Goal: Task Accomplishment & Management: Manage account settings

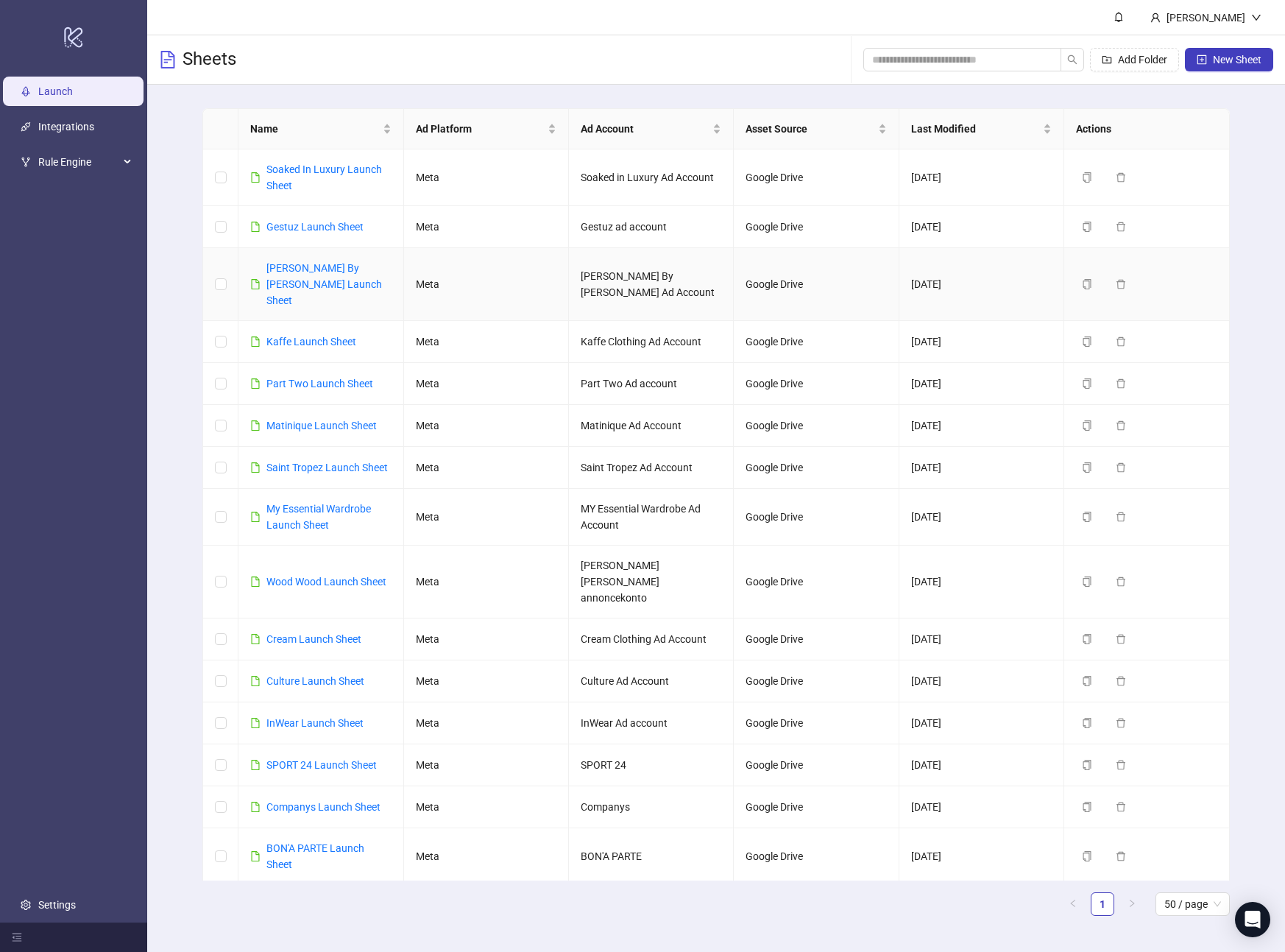
click at [314, 269] on link "[PERSON_NAME] By [PERSON_NAME] Launch Sheet" at bounding box center [324, 283] width 116 height 44
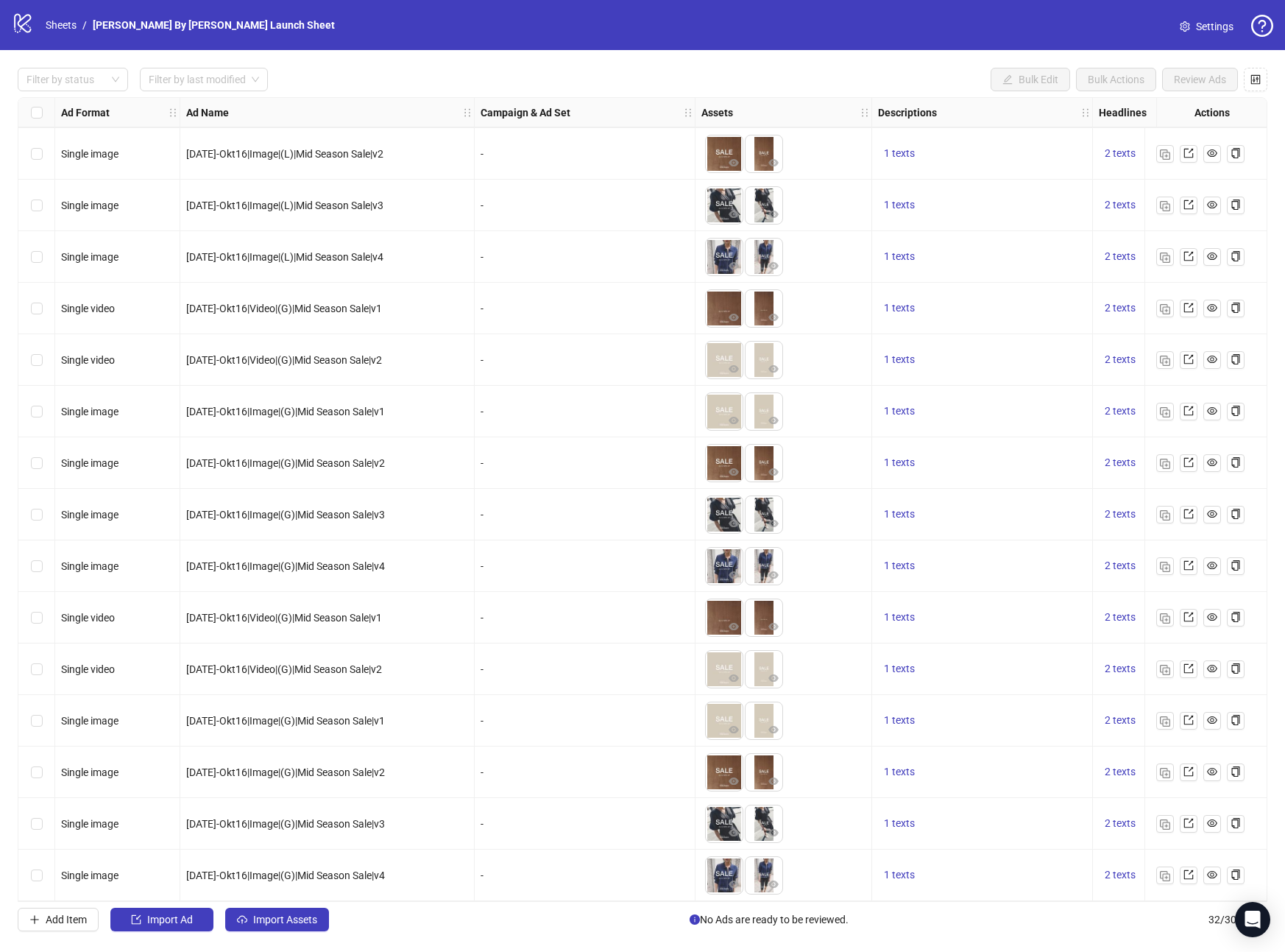
scroll to position [881, 0]
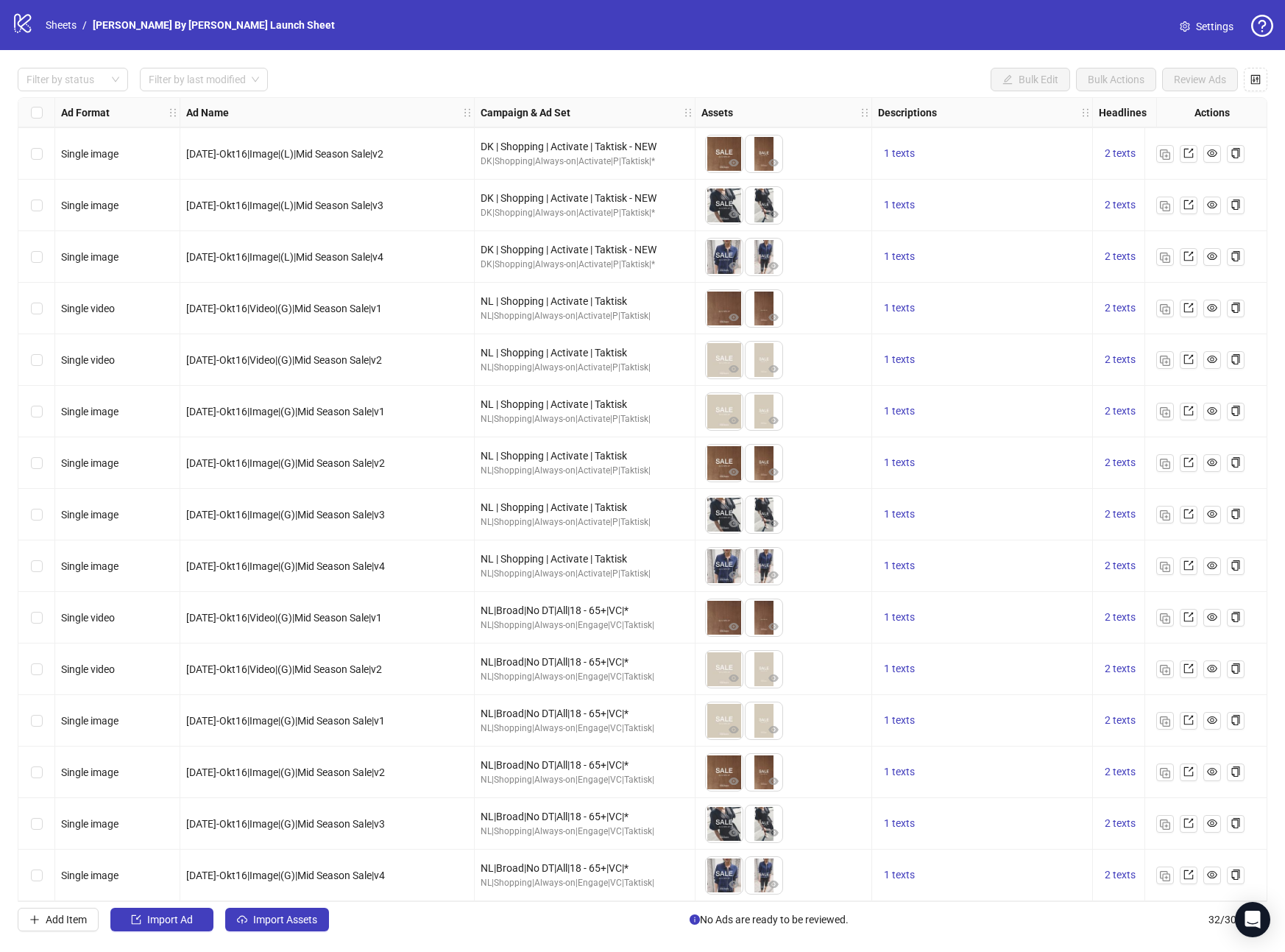
click at [1217, 28] on span "Settings" at bounding box center [1215, 26] width 37 height 17
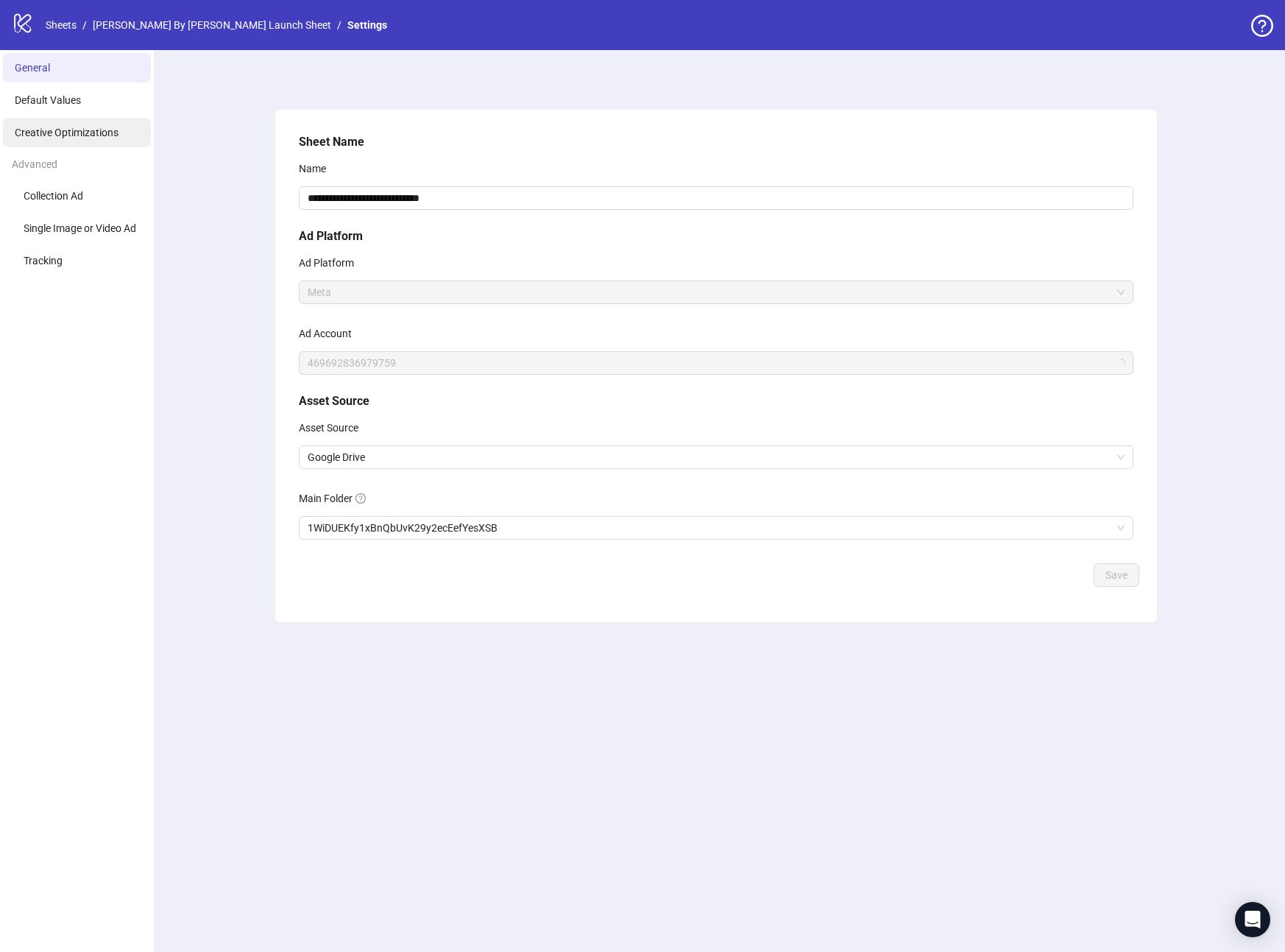
click at [63, 130] on span "Creative Optimizations" at bounding box center [67, 132] width 104 height 12
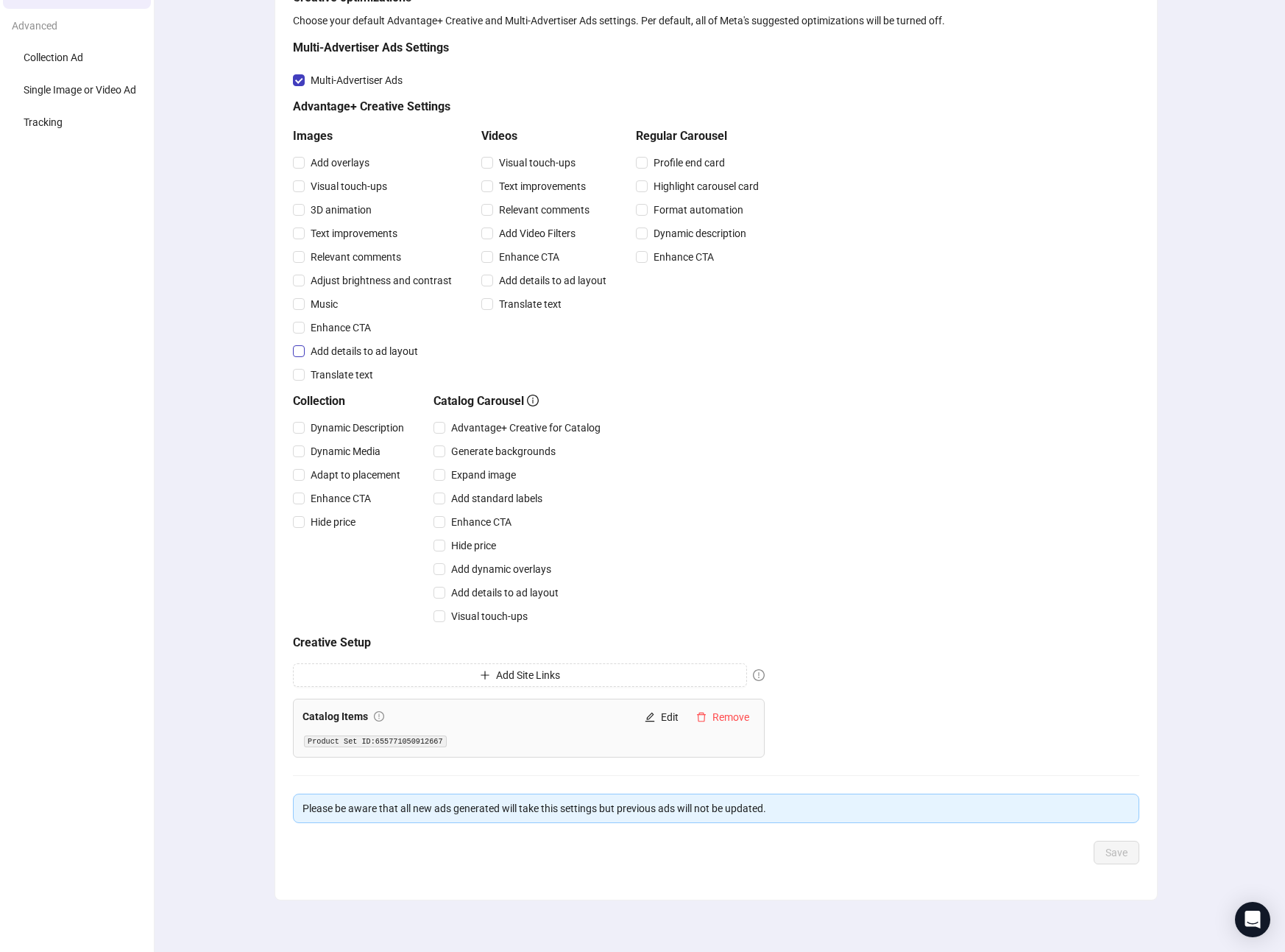
scroll to position [145, 0]
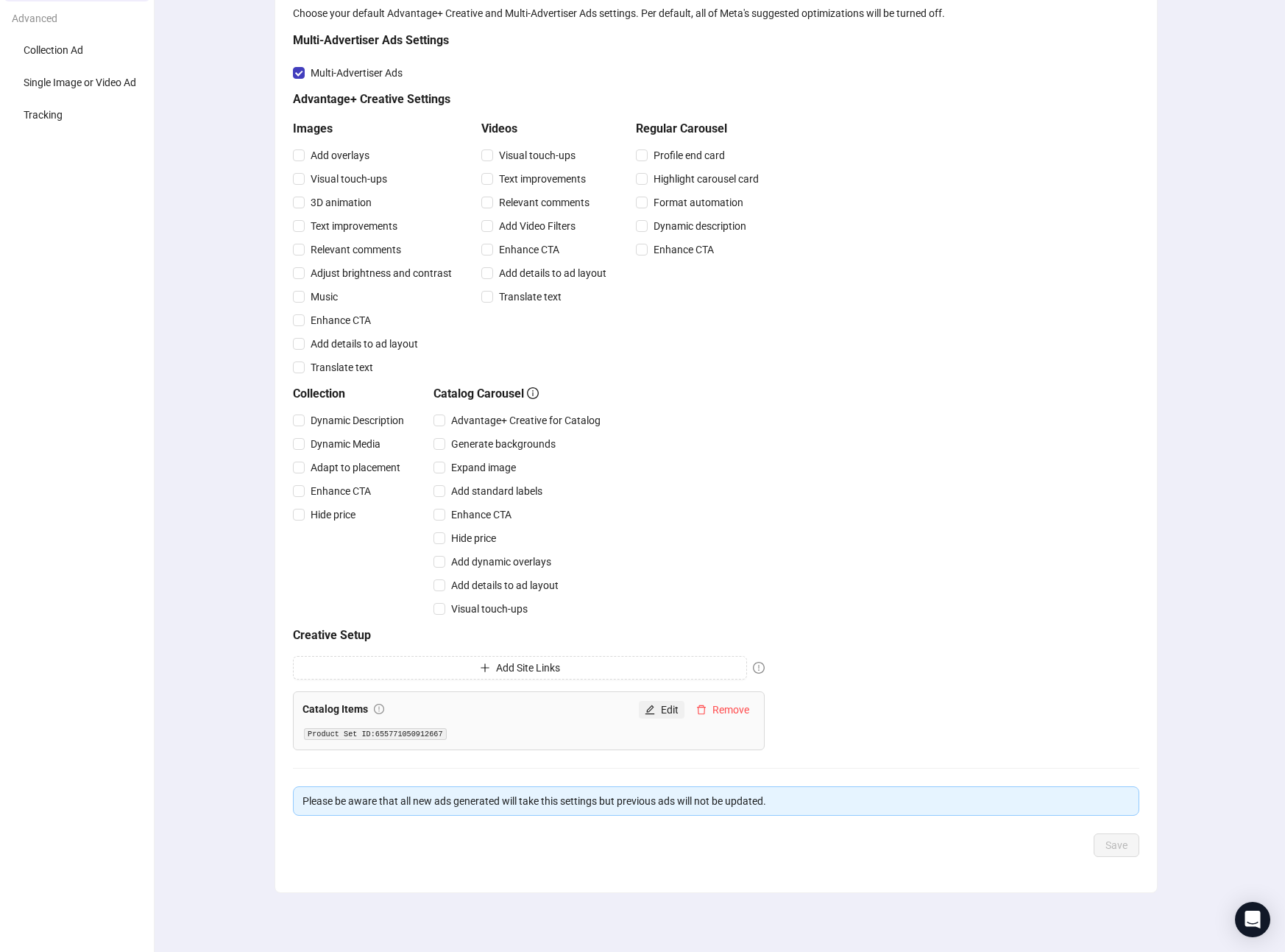
click at [675, 713] on span "Edit" at bounding box center [669, 710] width 17 height 12
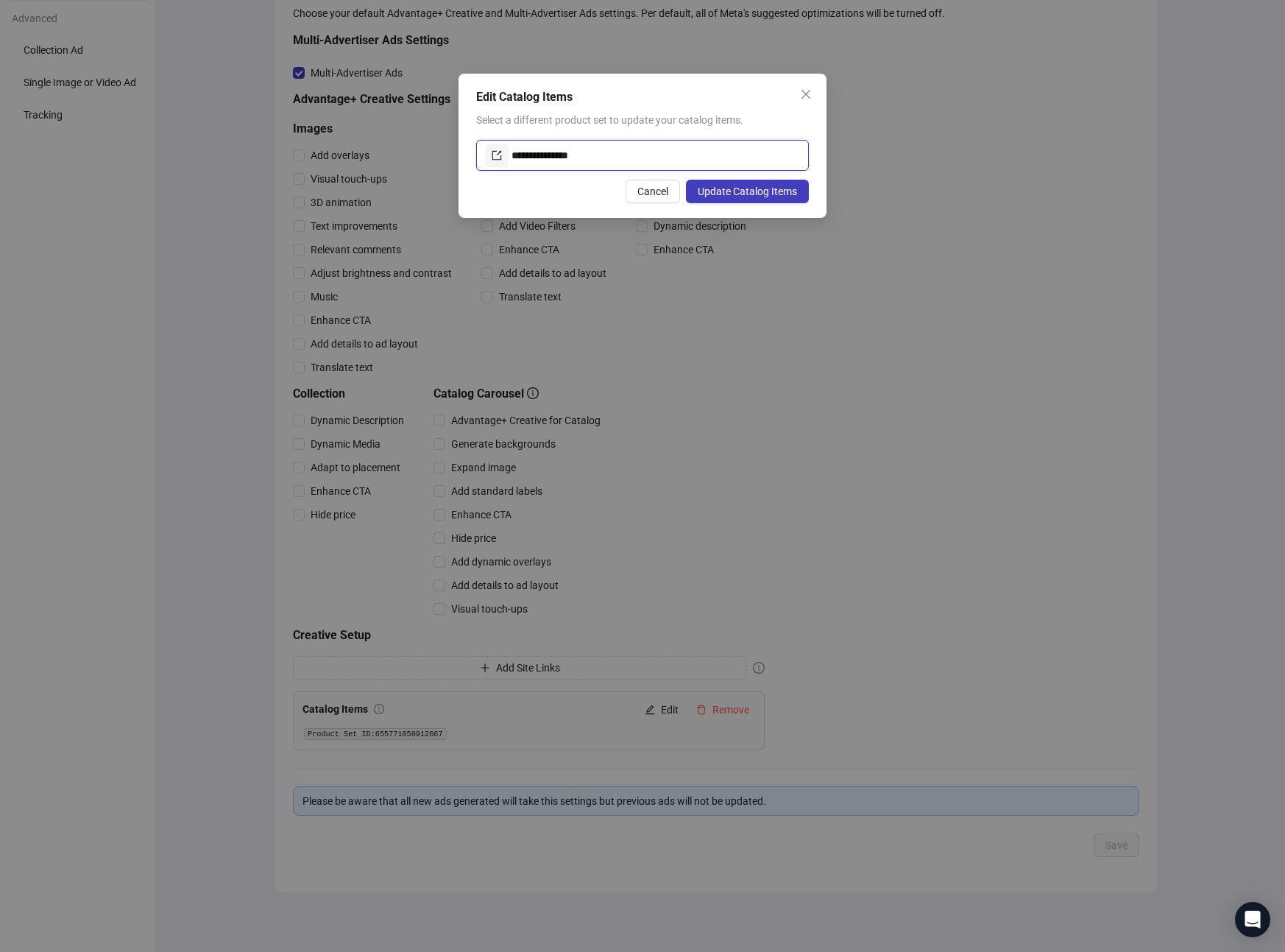
click at [611, 158] on input "**********" at bounding box center [655, 155] width 288 height 24
paste input "text"
type input "**********"
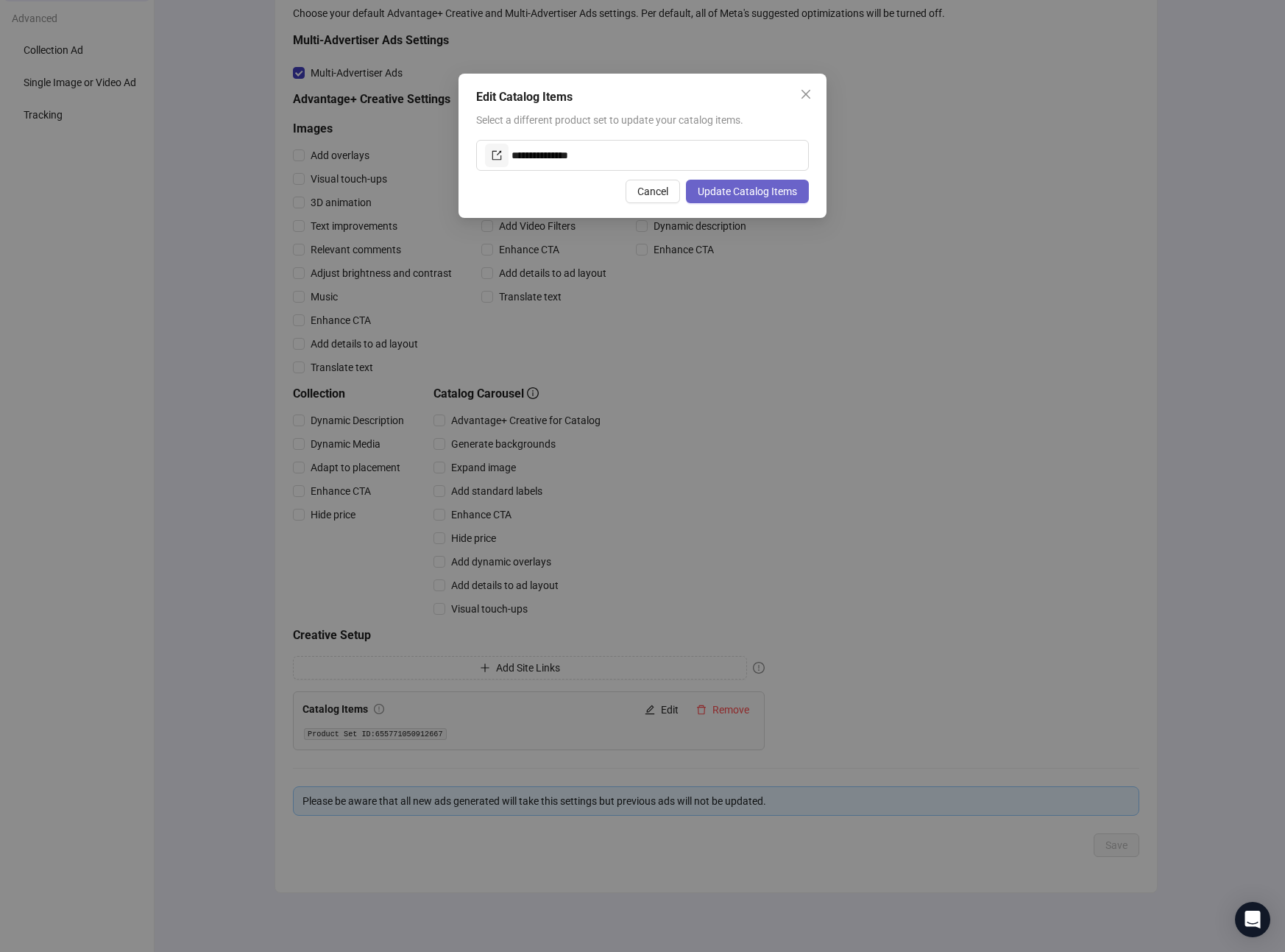
click at [729, 193] on span "Update Catalog Items" at bounding box center [748, 191] width 99 height 12
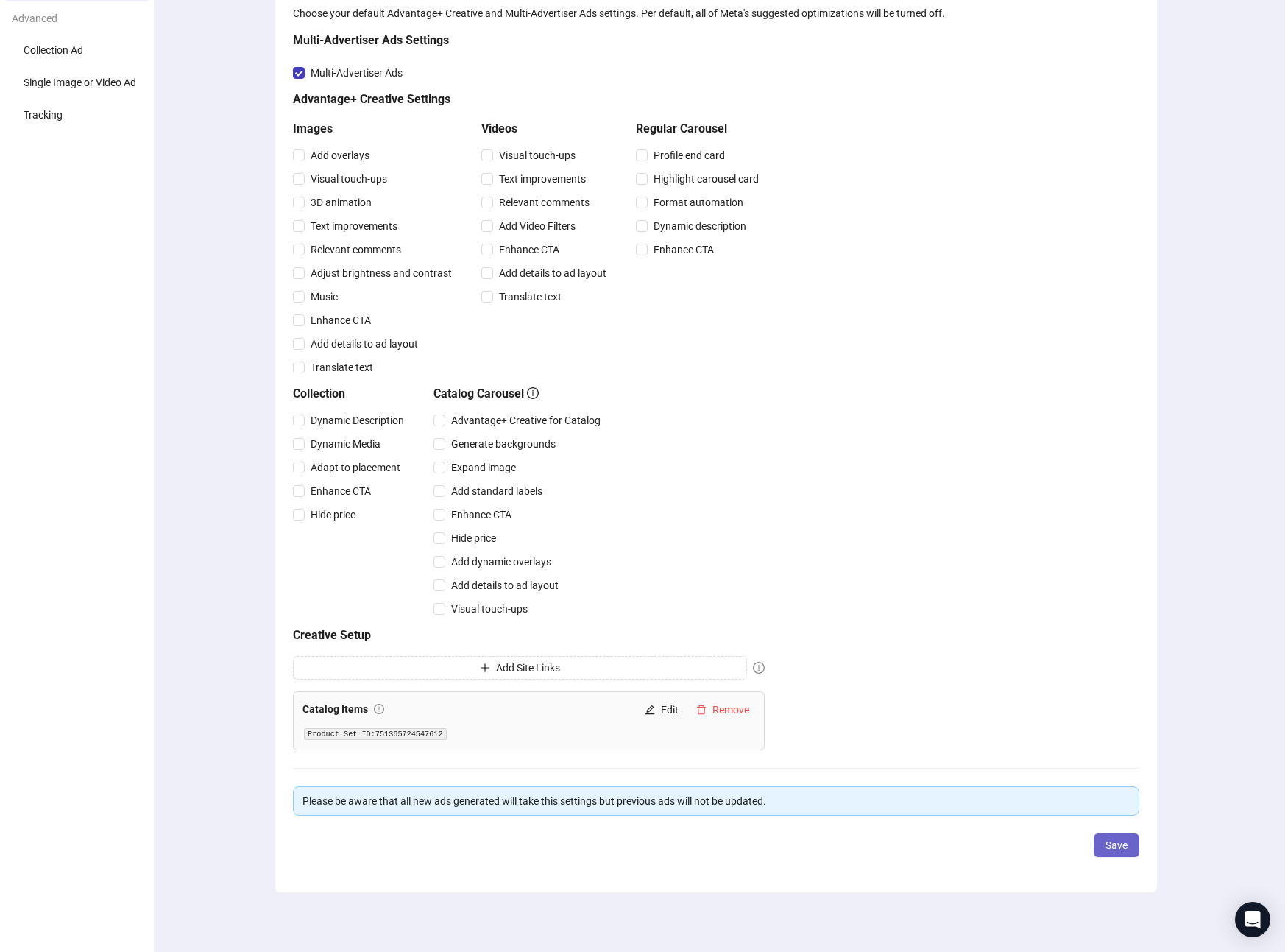
click at [1130, 855] on button "Save" at bounding box center [1116, 845] width 45 height 24
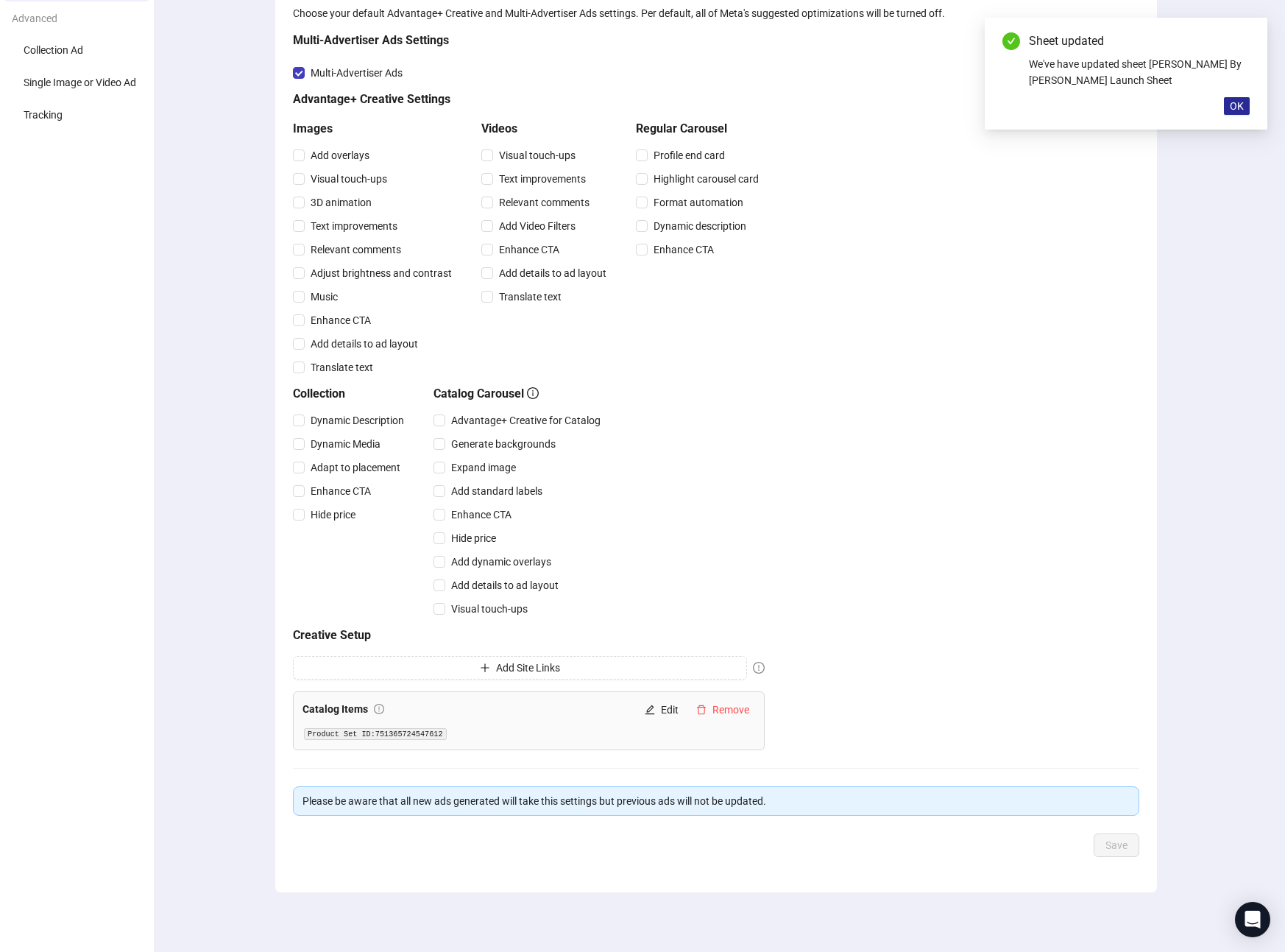
click at [1240, 102] on span "OK" at bounding box center [1237, 106] width 14 height 12
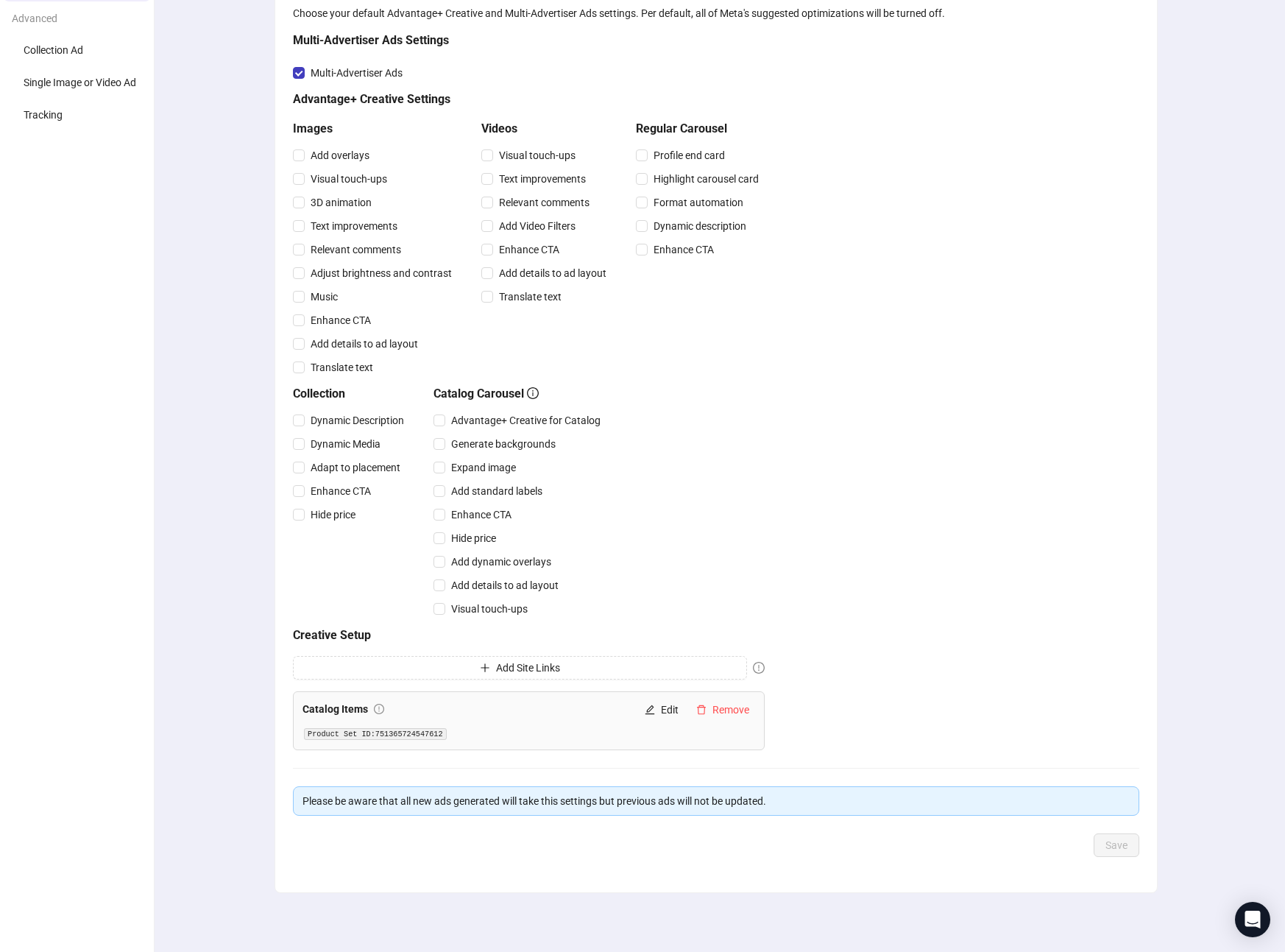
scroll to position [0, 0]
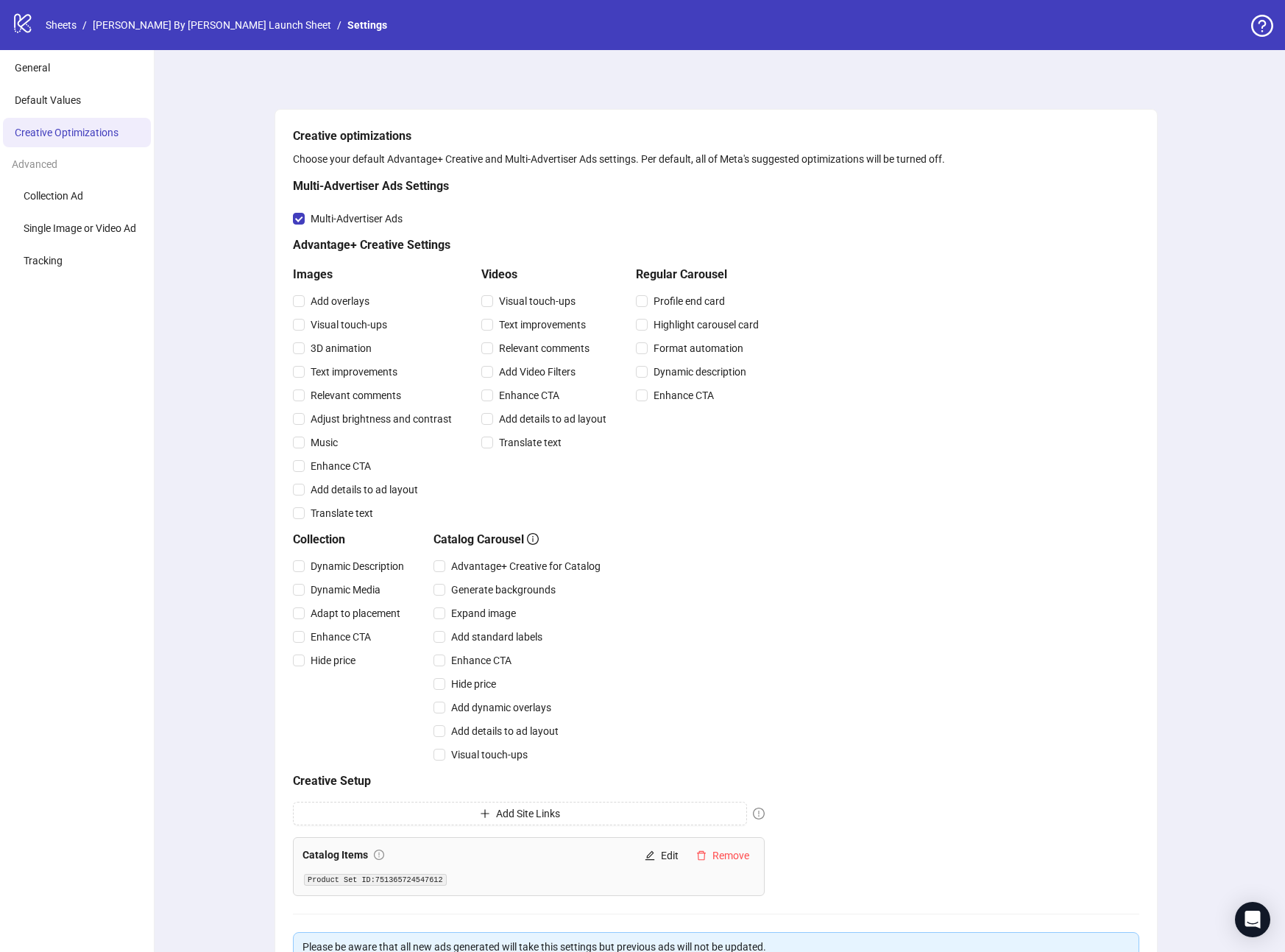
click at [204, 21] on link "[PERSON_NAME] By [PERSON_NAME] Launch Sheet" at bounding box center [212, 25] width 245 height 17
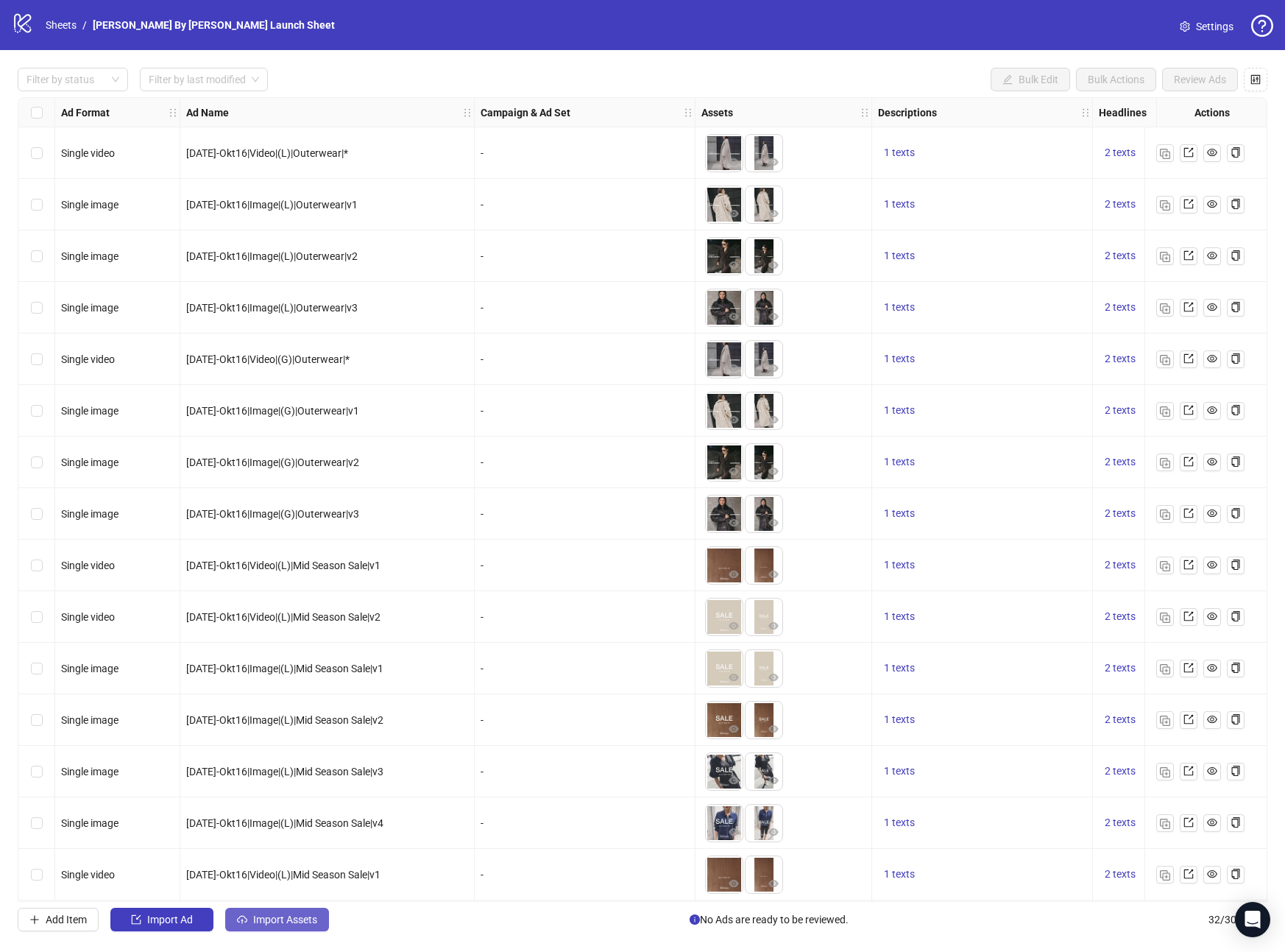
click at [283, 921] on span "Import Assets" at bounding box center [285, 920] width 64 height 12
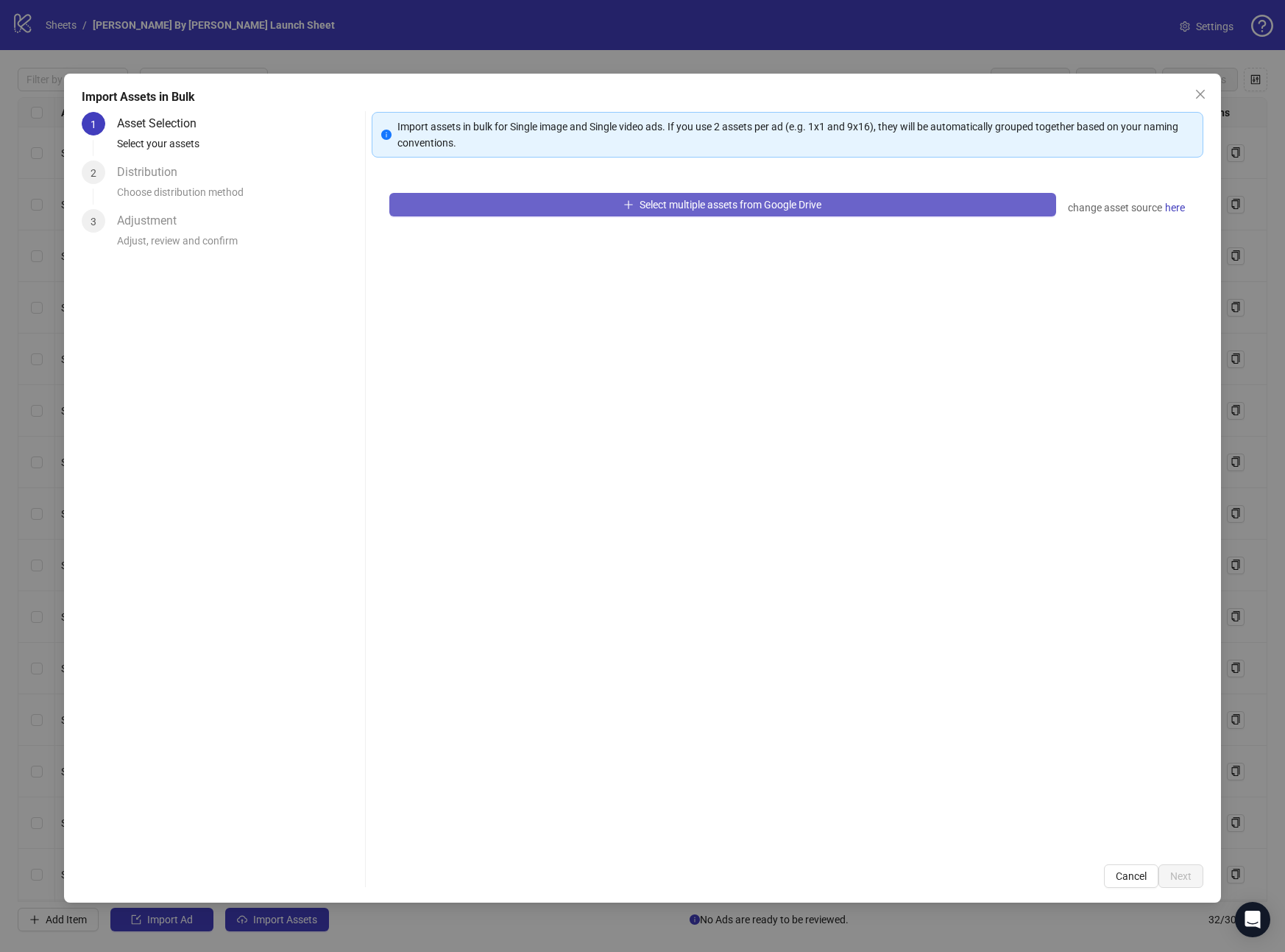
click at [616, 206] on button "Select multiple assets from Google Drive" at bounding box center [722, 204] width 667 height 24
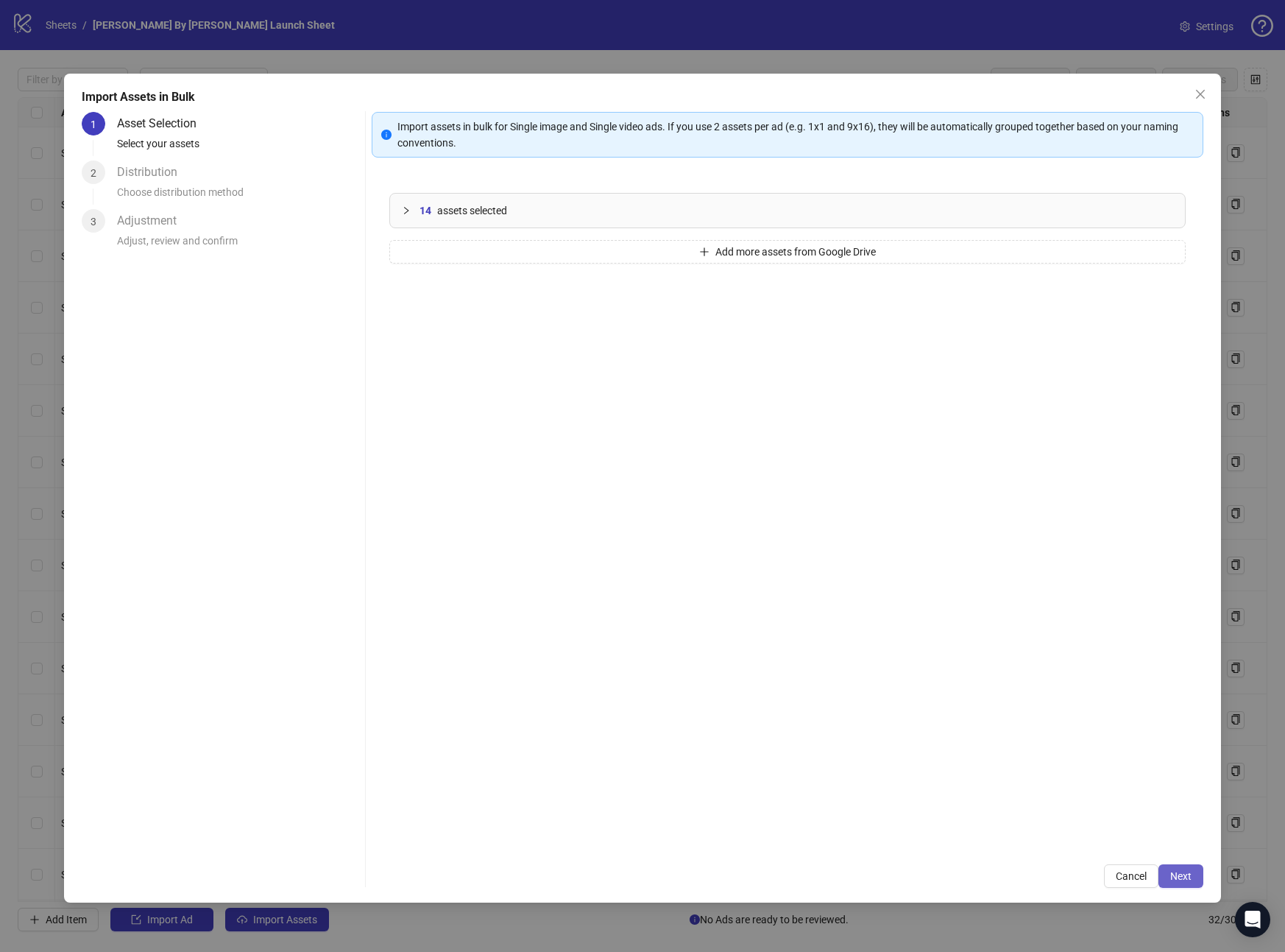
click at [1177, 873] on span "Next" at bounding box center [1181, 876] width 21 height 12
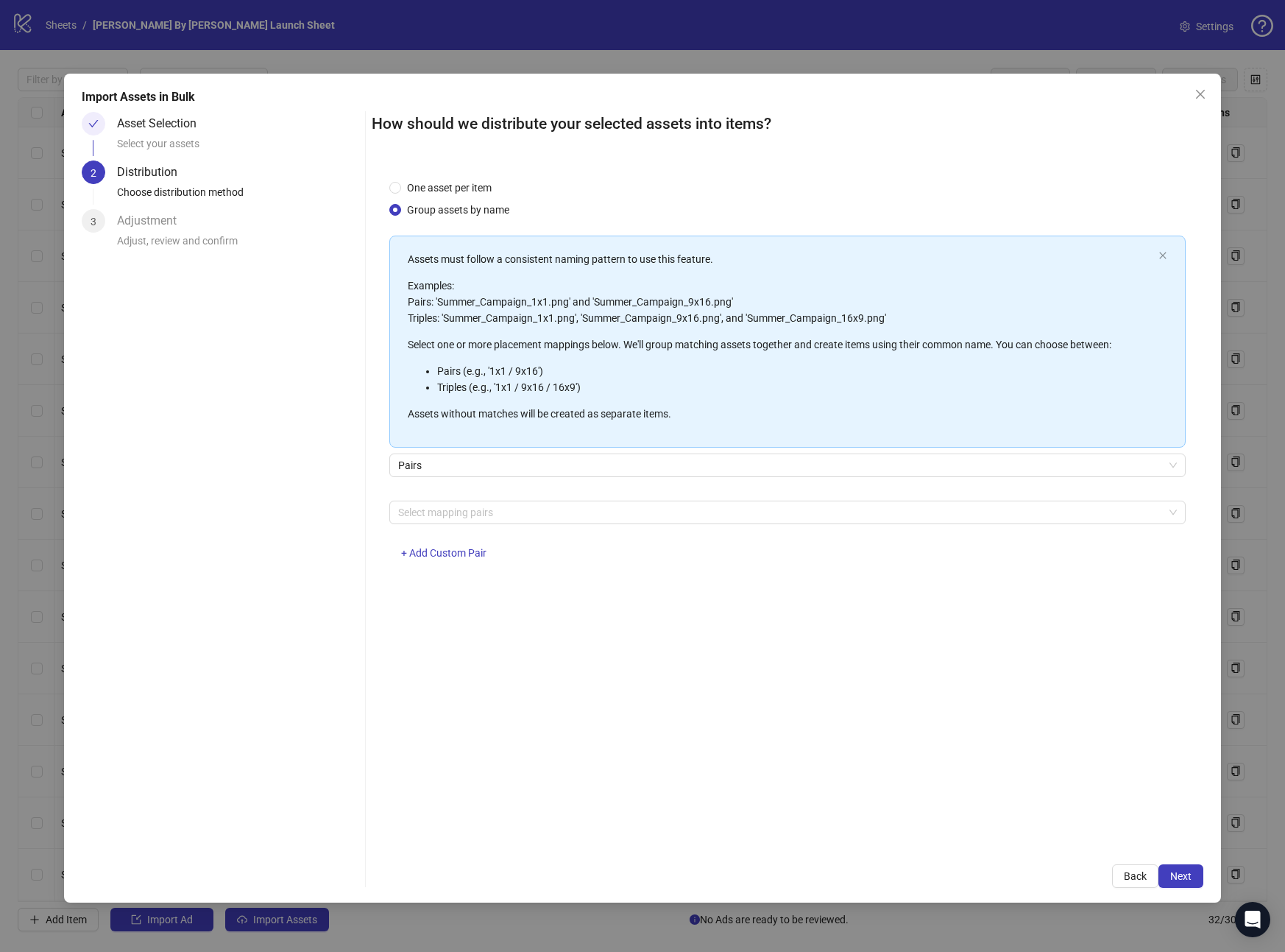
click at [512, 523] on div "Select mapping pairs + Add Custom Pair" at bounding box center [788, 539] width 797 height 77
click at [517, 516] on div at bounding box center [780, 512] width 775 height 21
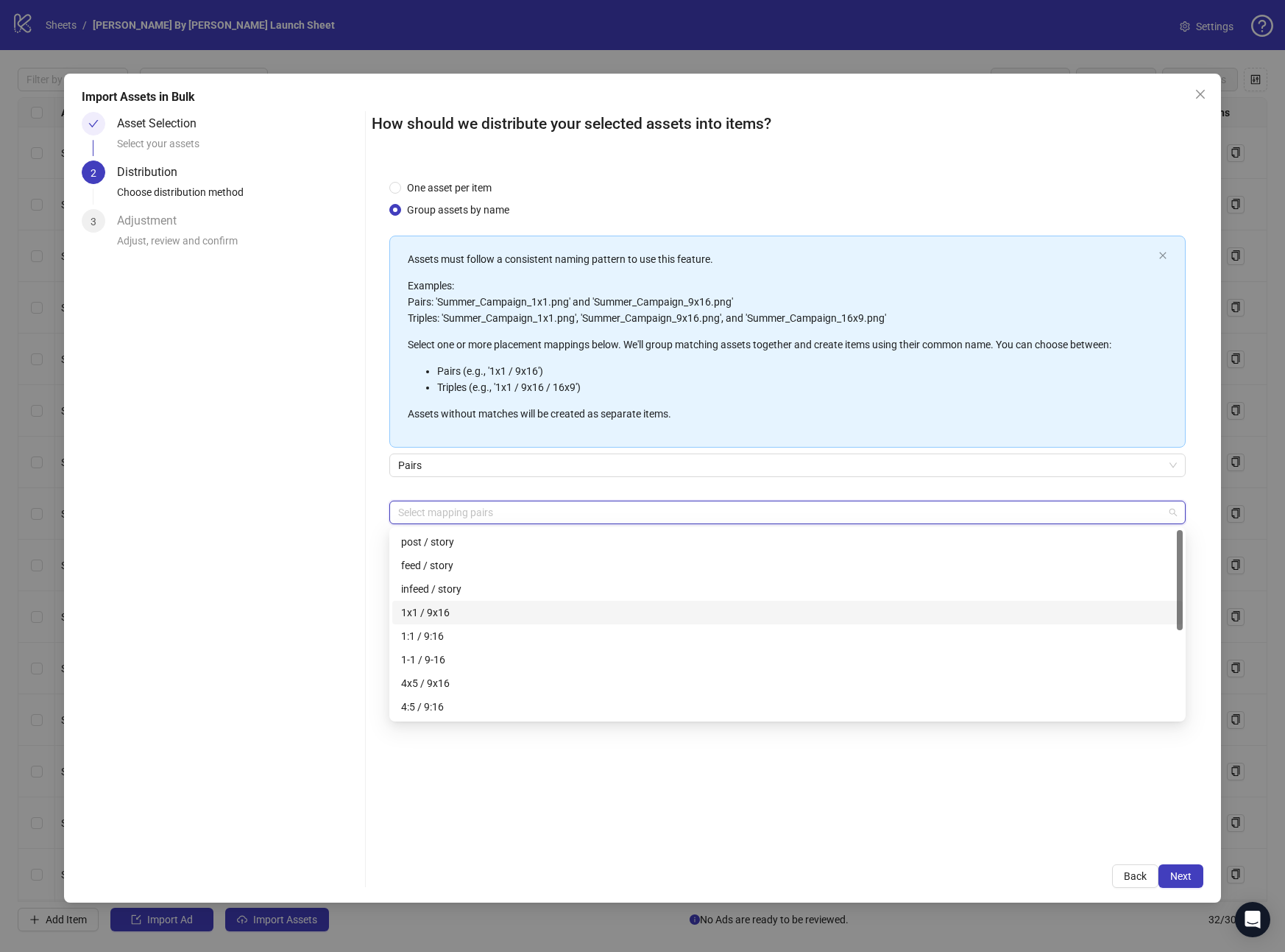
click at [469, 609] on div "1x1 / 9x16" at bounding box center [788, 612] width 773 height 17
click at [713, 487] on div "Pairs" at bounding box center [788, 474] width 797 height 41
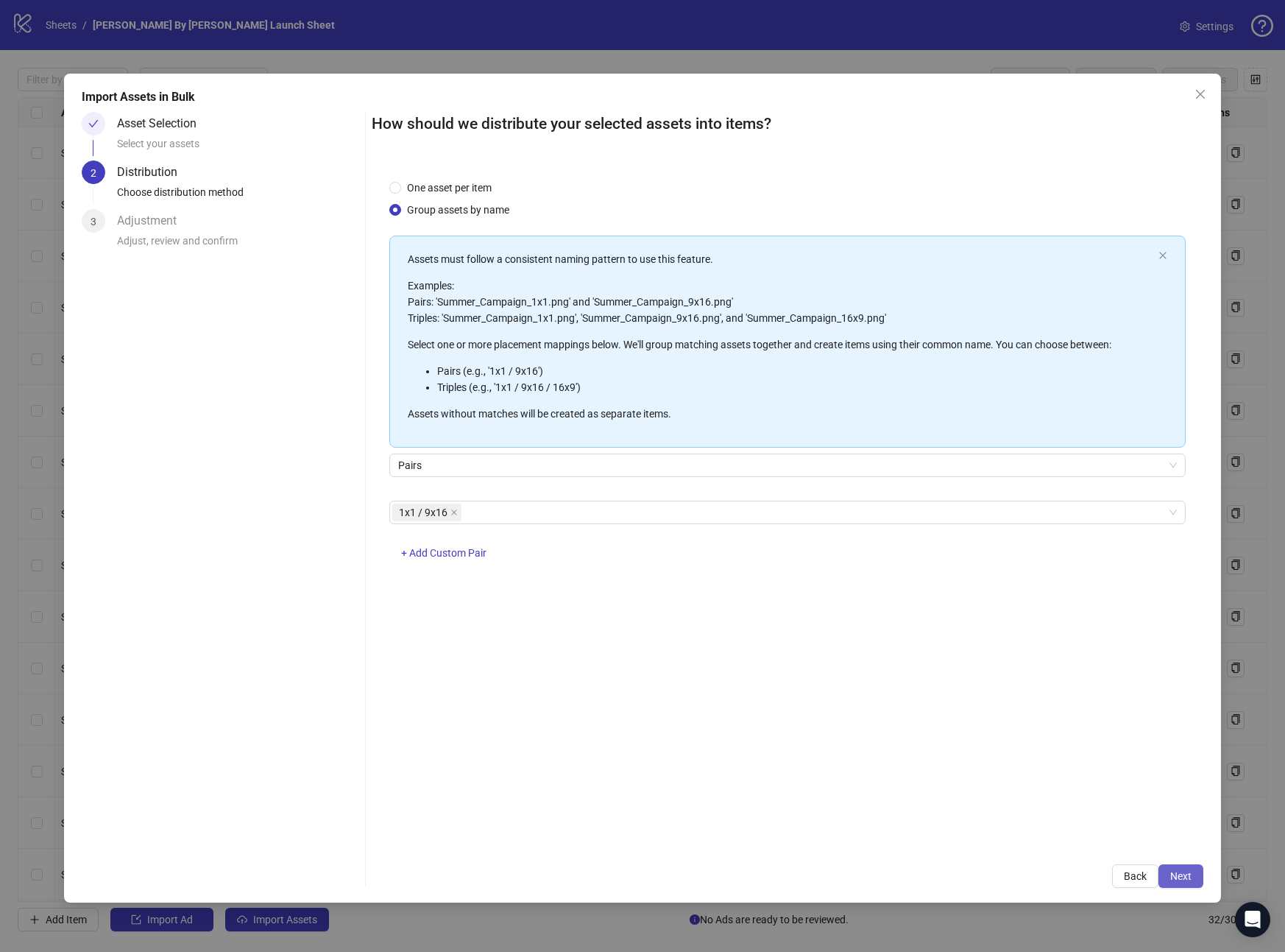
click at [1183, 876] on span "Next" at bounding box center [1181, 876] width 21 height 12
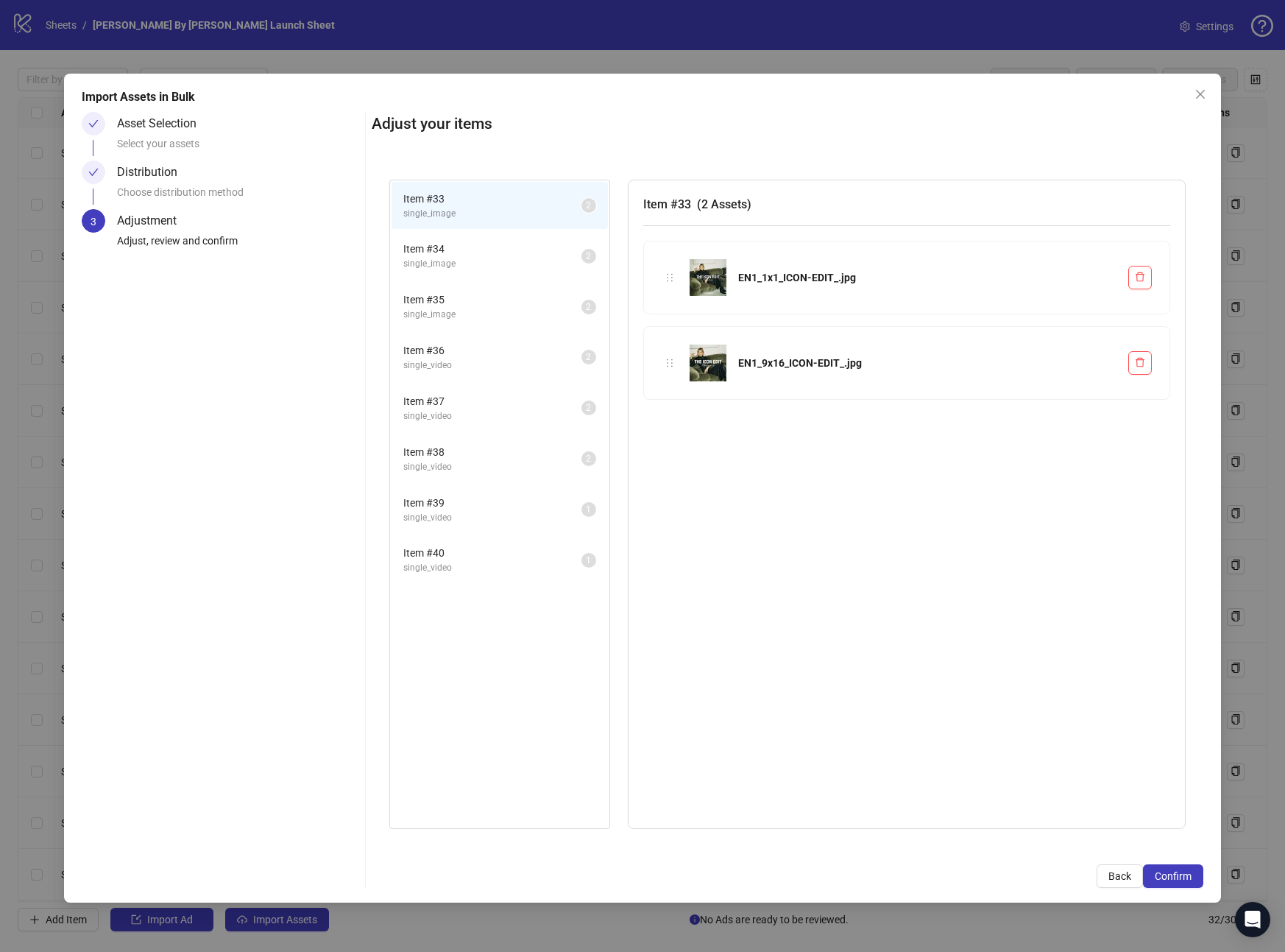
click at [449, 266] on span "single_image" at bounding box center [493, 264] width 178 height 14
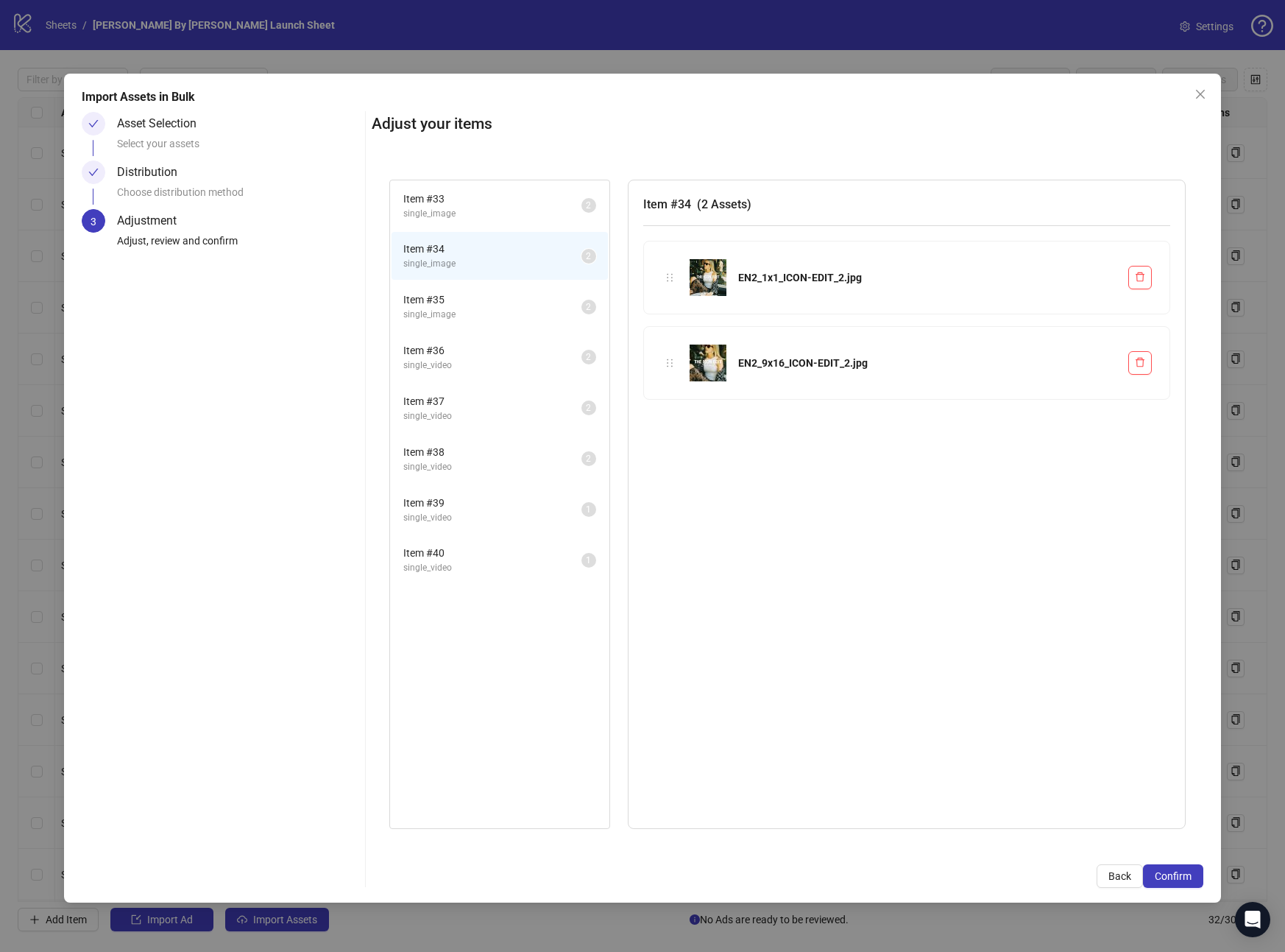
click at [454, 307] on span "single_image" at bounding box center [493, 314] width 178 height 14
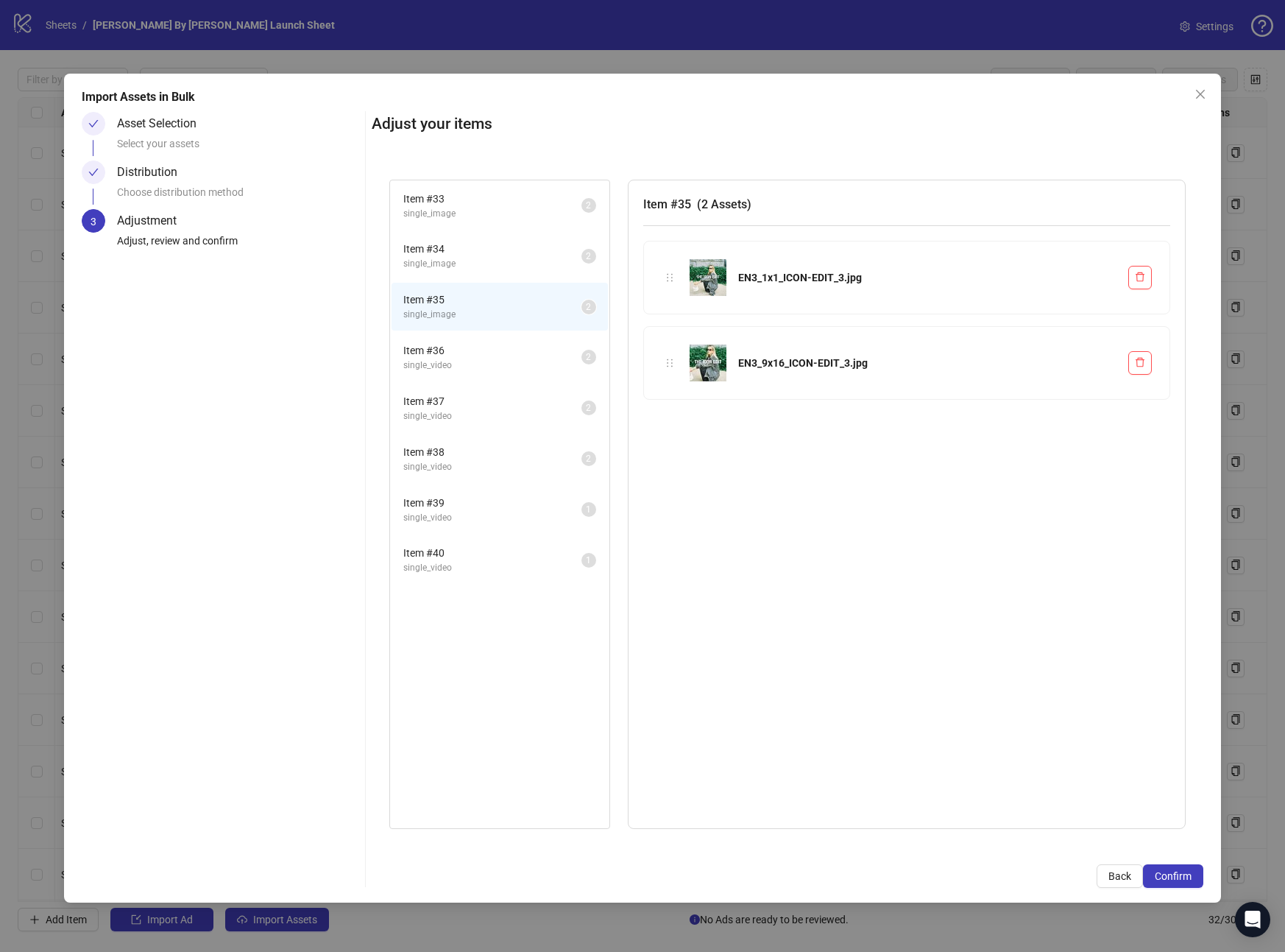
drag, startPoint x: 450, startPoint y: 350, endPoint x: 458, endPoint y: 359, distance: 12.0
click at [450, 350] on span "Item # 36" at bounding box center [493, 350] width 178 height 17
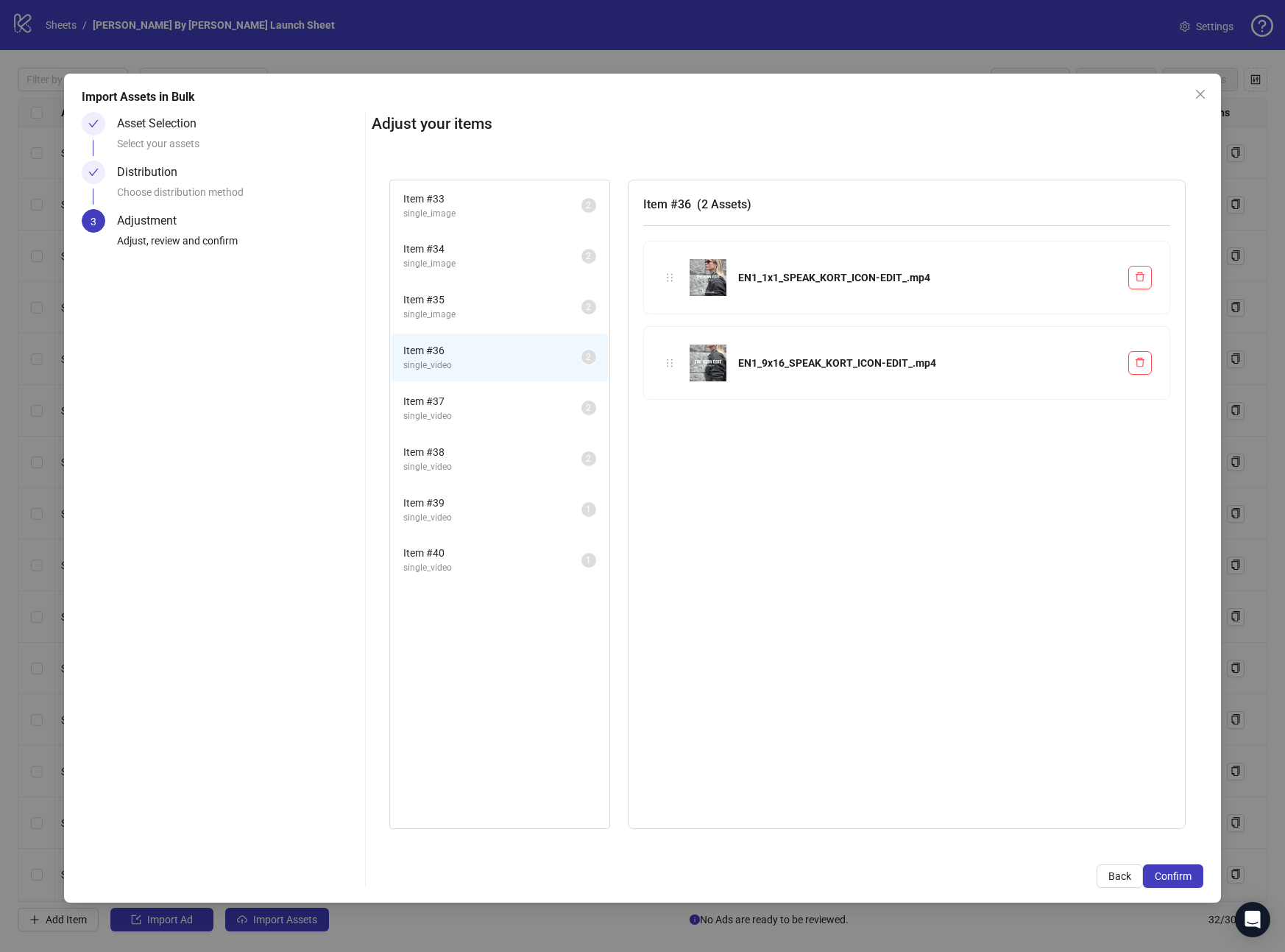
click at [469, 402] on span "Item # 37" at bounding box center [493, 402] width 178 height 17
click at [473, 449] on span "Item # 38" at bounding box center [493, 452] width 178 height 17
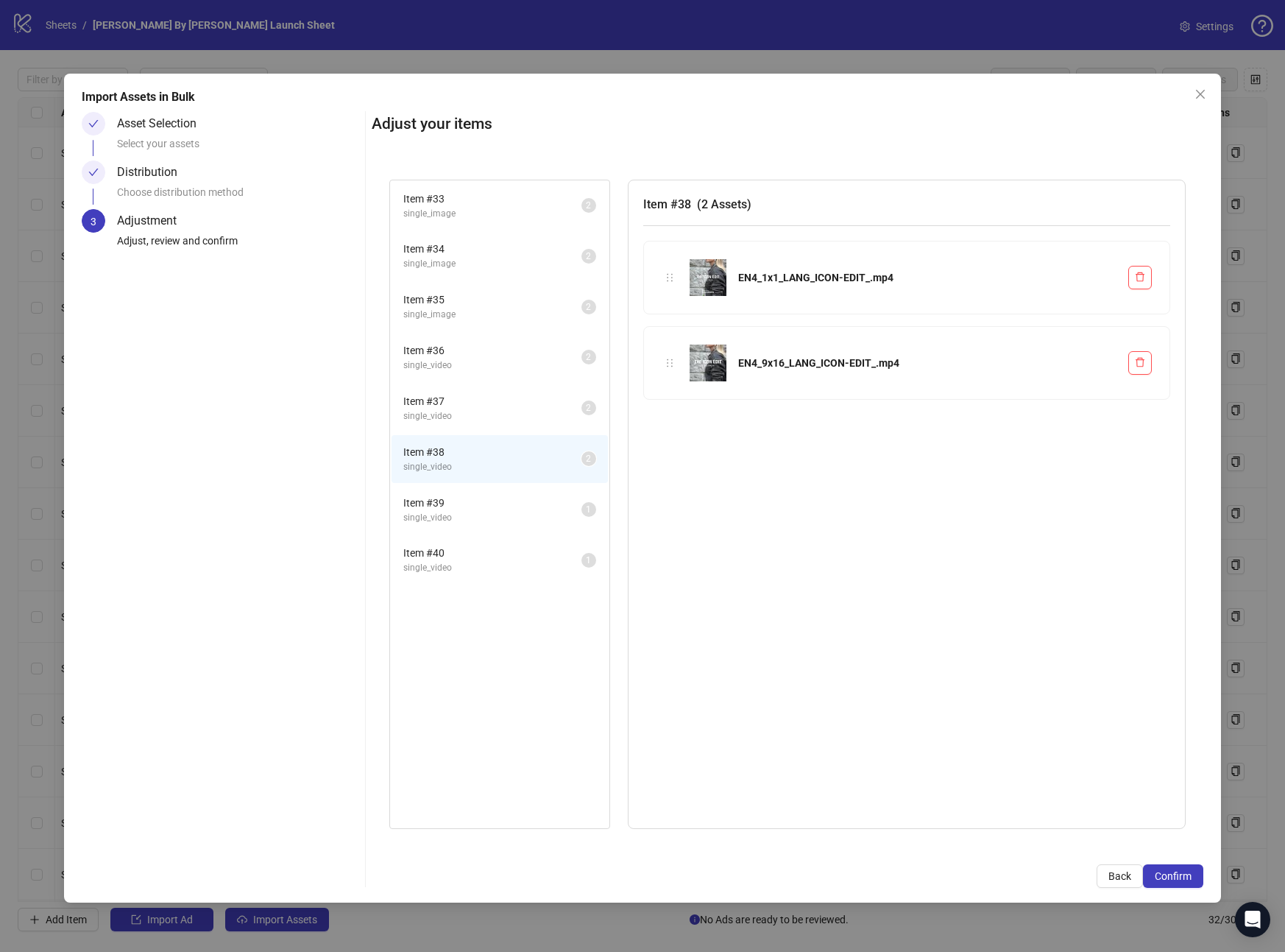
click at [470, 502] on span "Item # 39" at bounding box center [493, 503] width 178 height 17
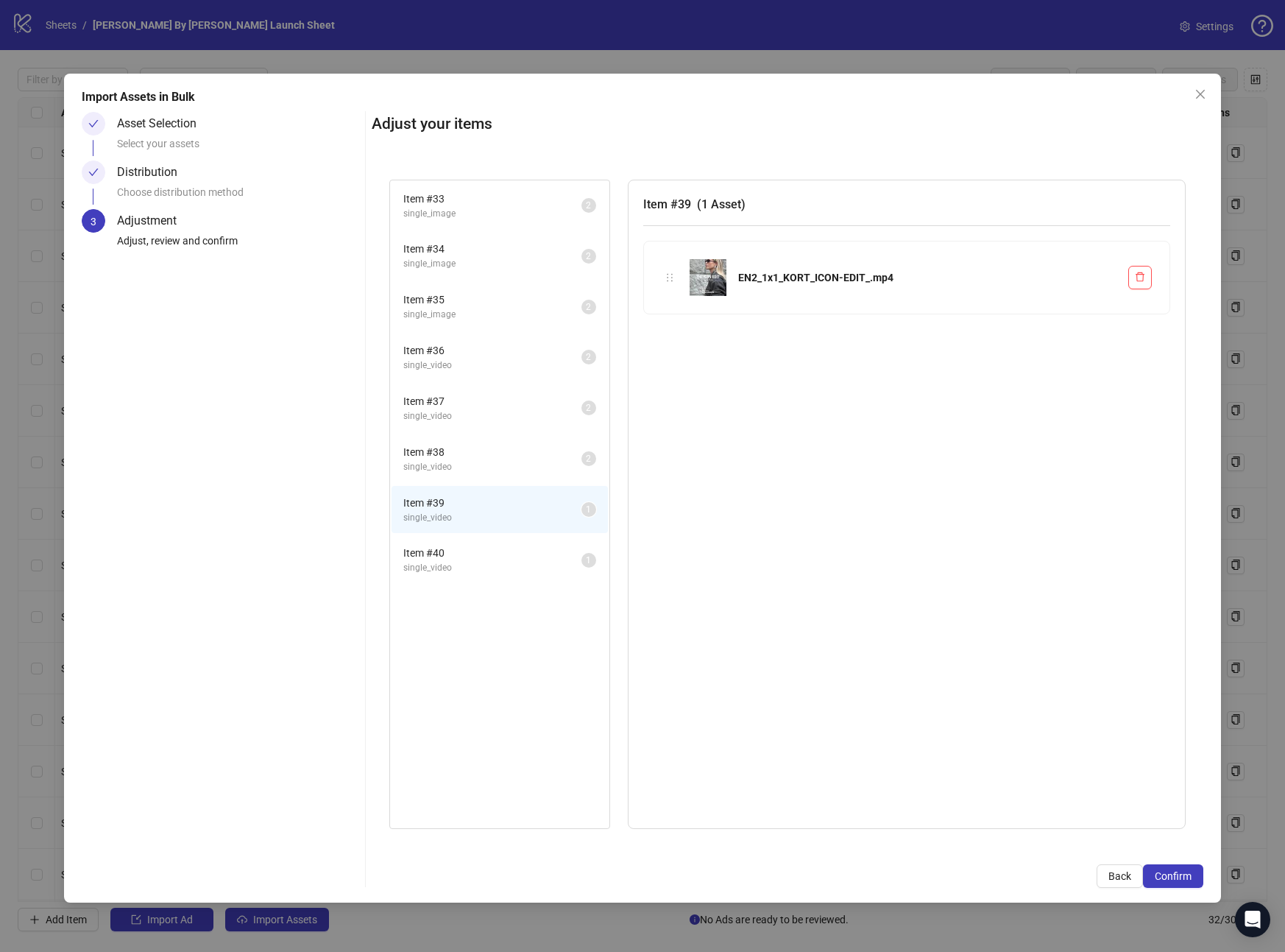
click at [470, 550] on span "Item # 40" at bounding box center [493, 553] width 178 height 17
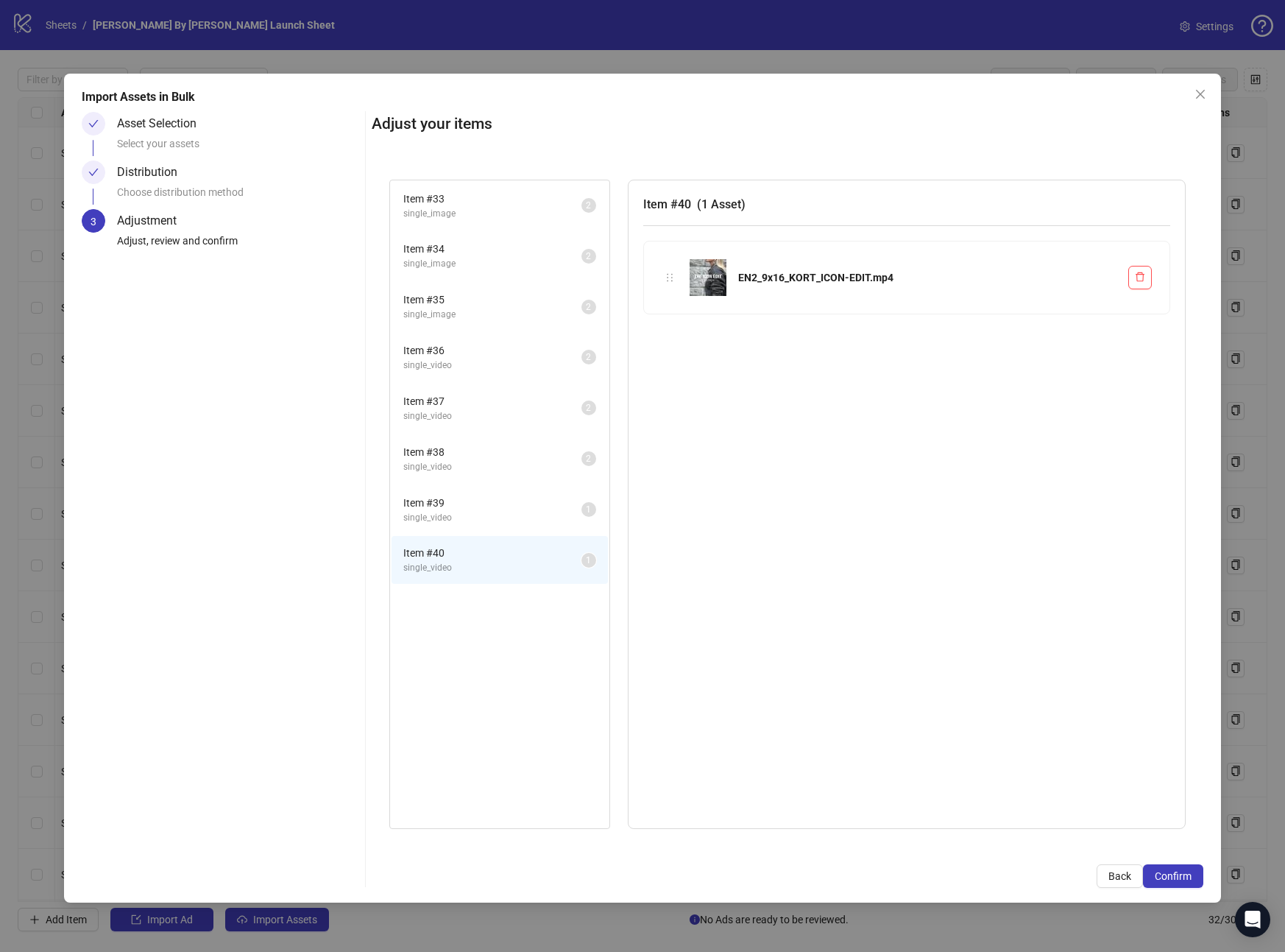
click at [463, 515] on span "single_video" at bounding box center [493, 517] width 178 height 14
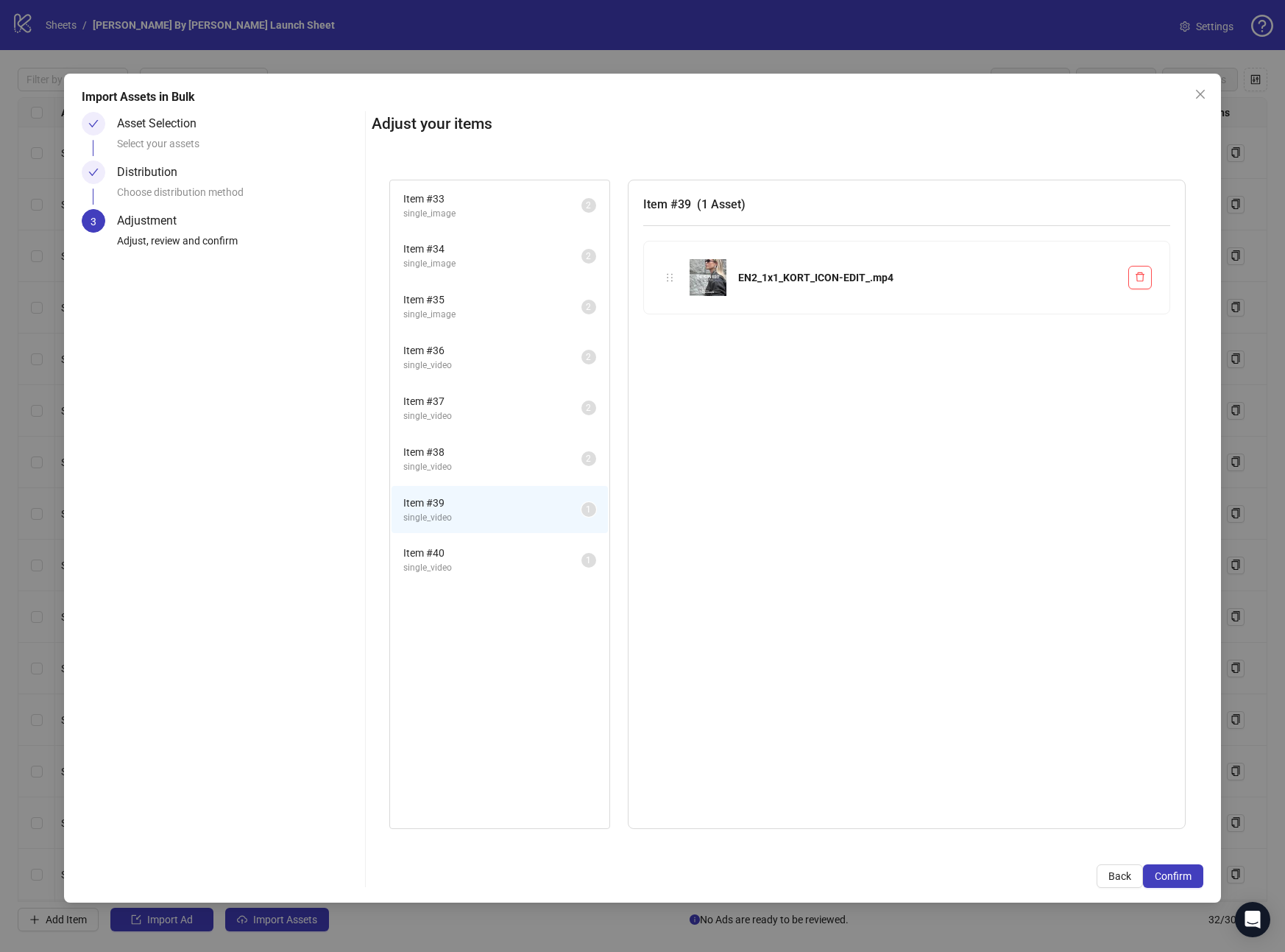
click at [462, 564] on span "single_video" at bounding box center [493, 568] width 178 height 14
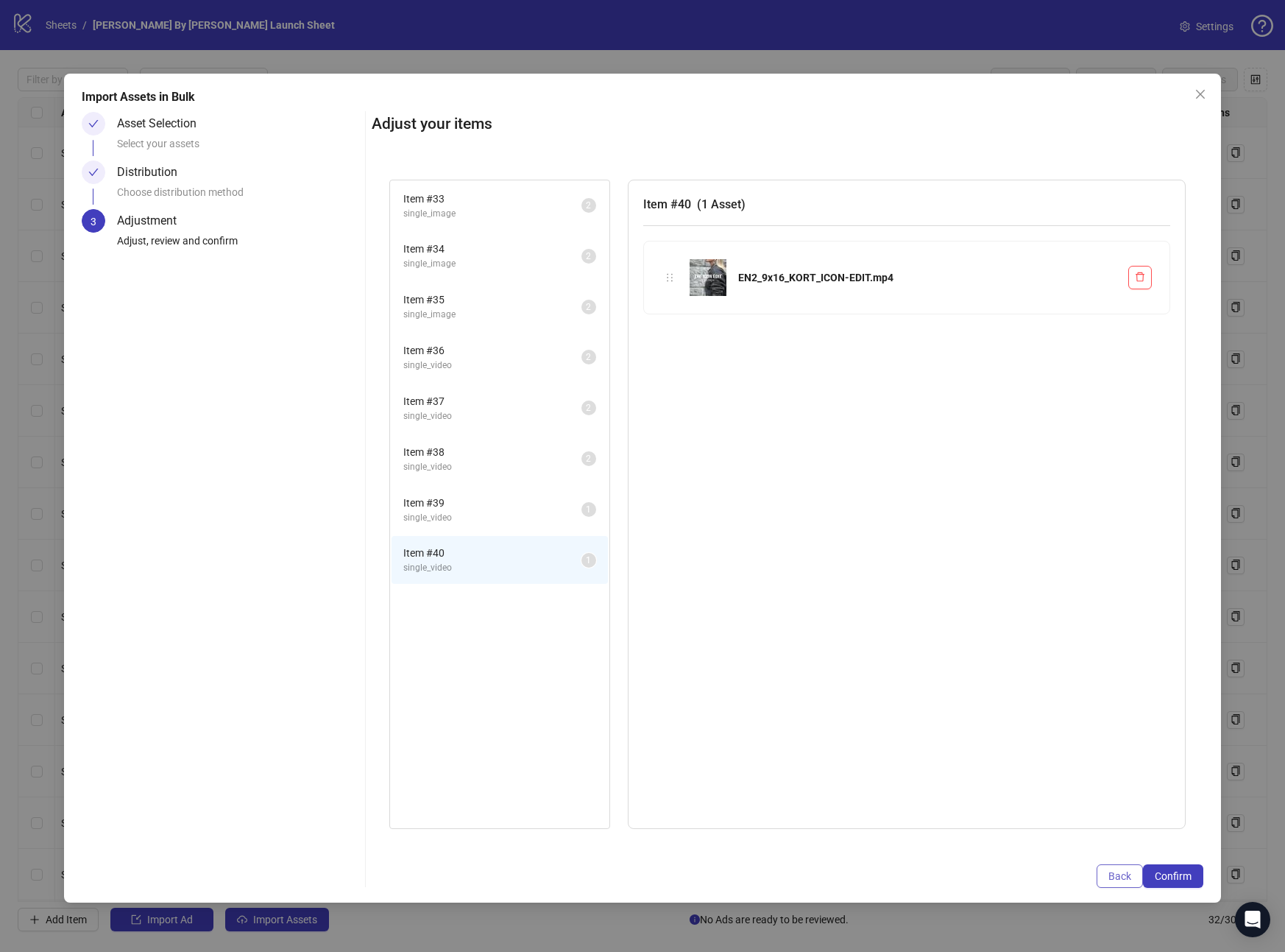
click at [1111, 876] on span "Back" at bounding box center [1121, 876] width 23 height 12
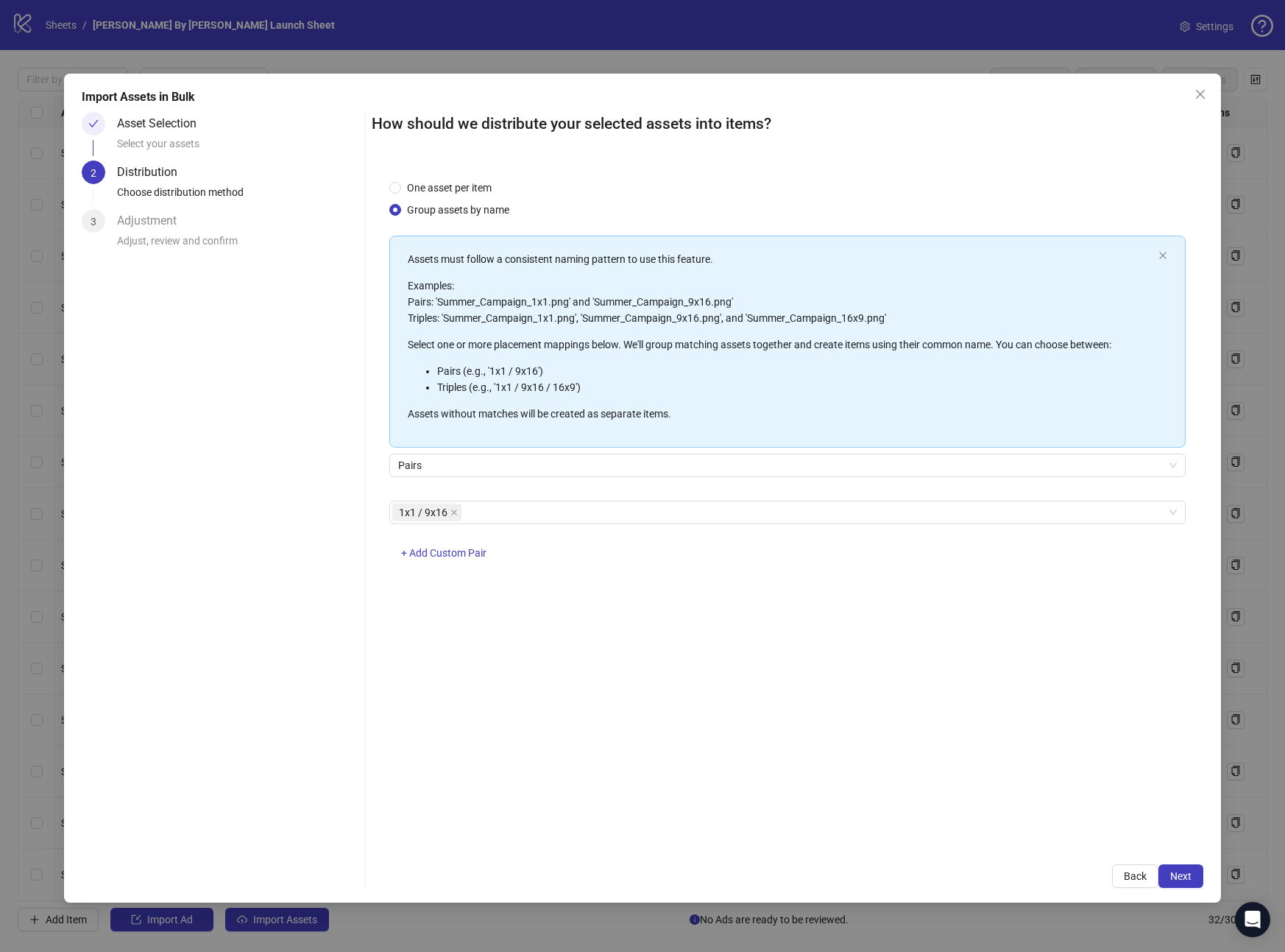
click at [1195, 90] on icon "close" at bounding box center [1201, 94] width 12 height 12
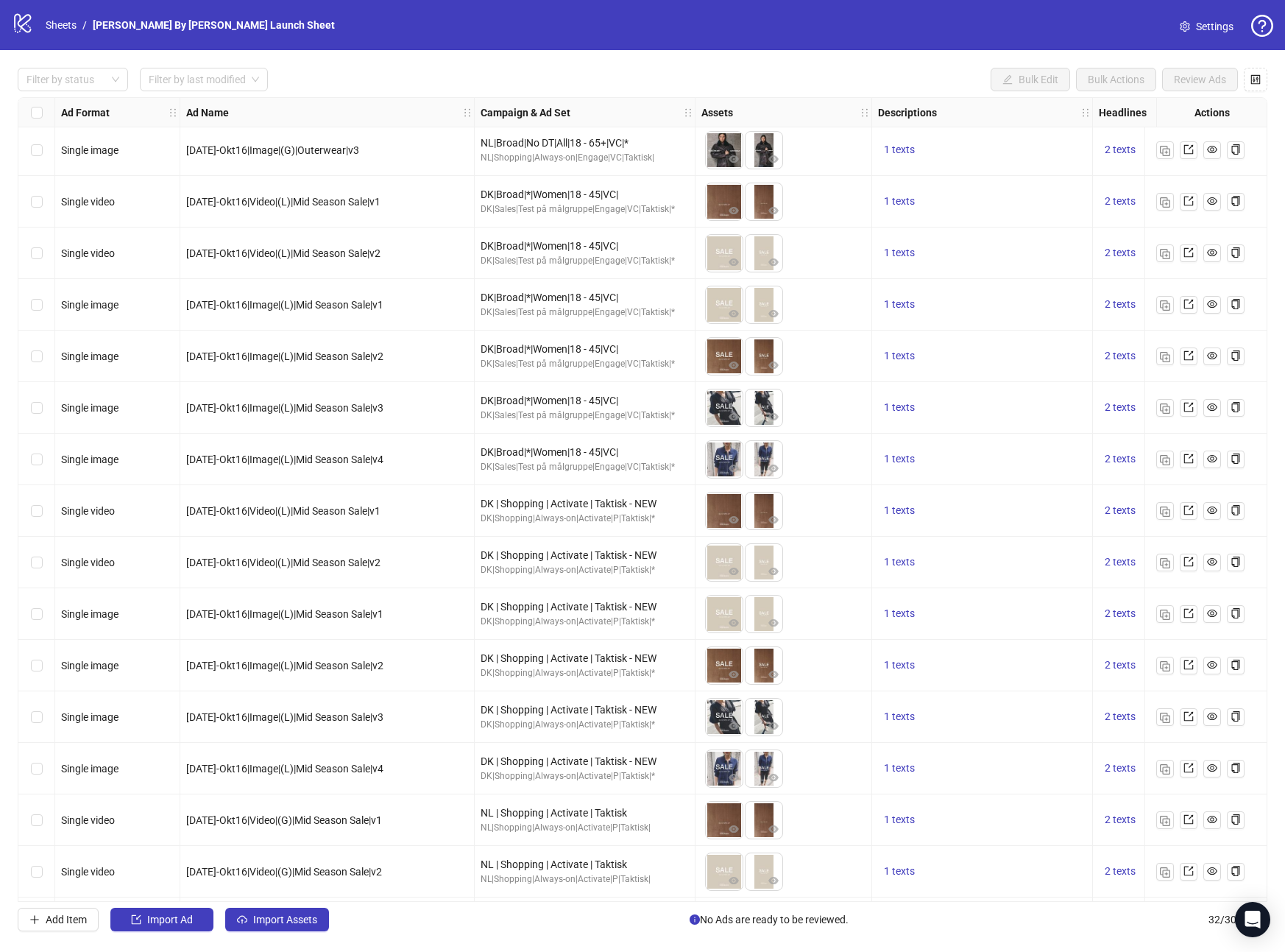
scroll to position [364, 5]
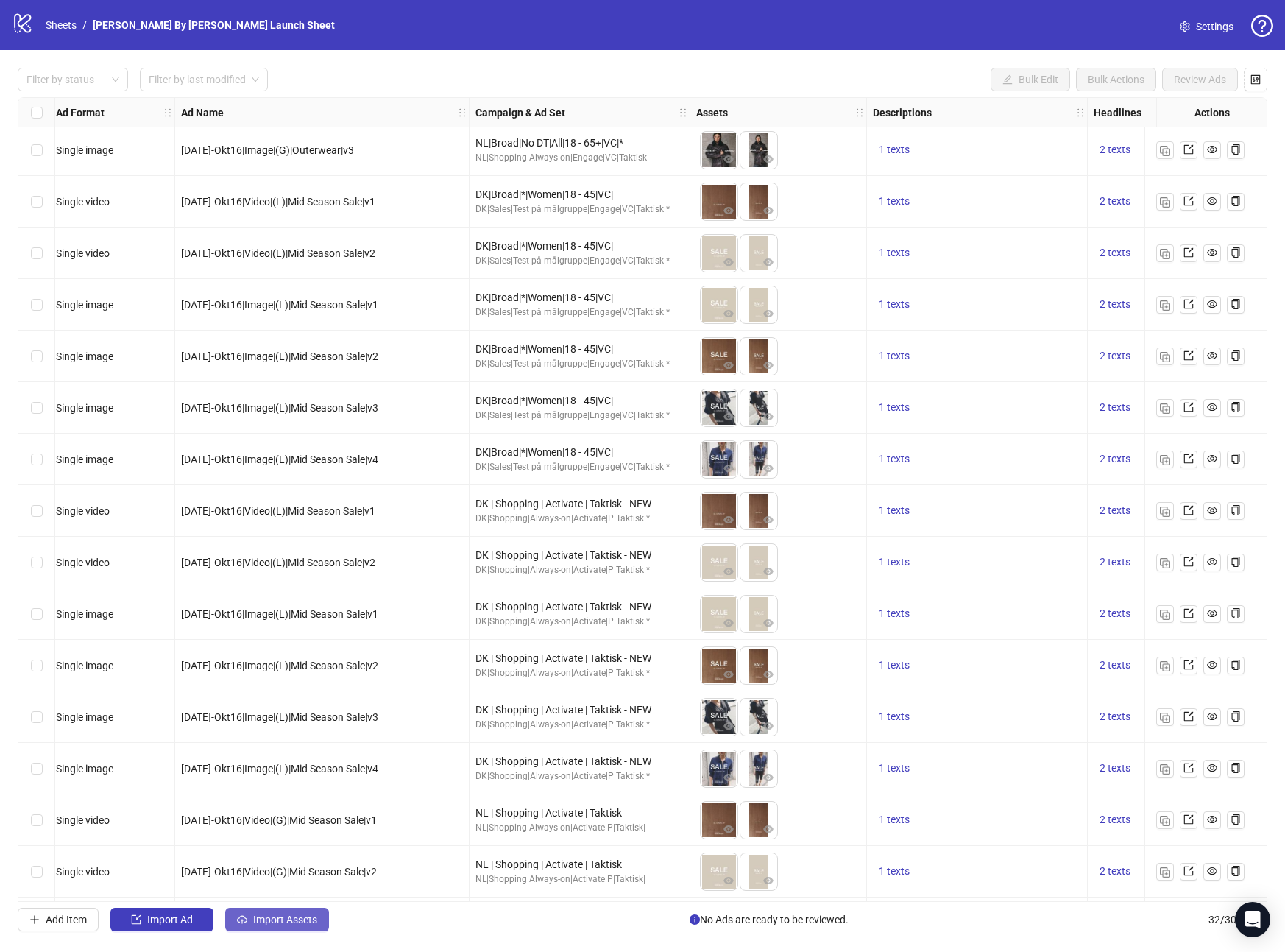
click at [276, 919] on span "Import Assets" at bounding box center [285, 920] width 64 height 12
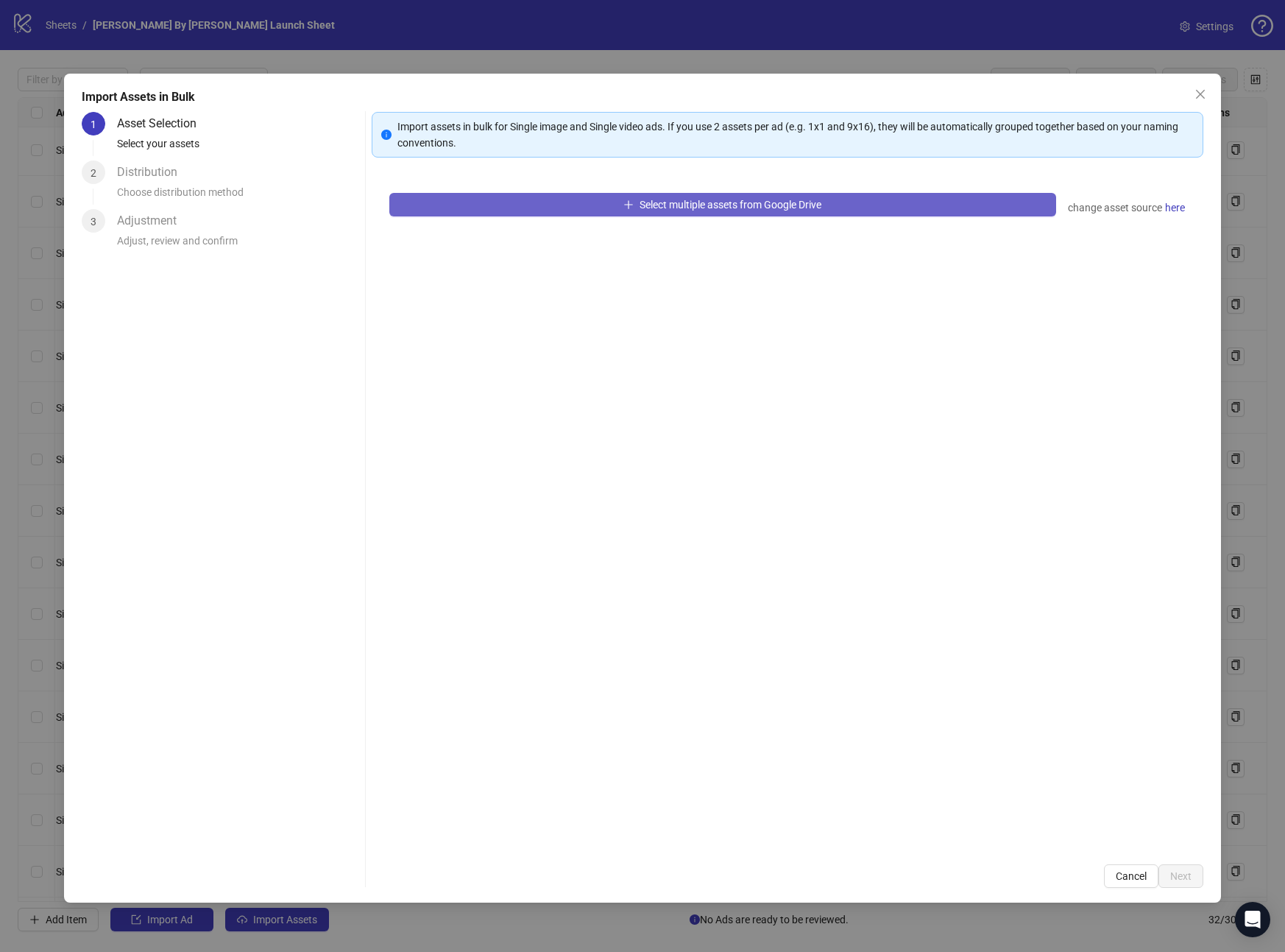
click at [607, 208] on button "Select multiple assets from Google Drive" at bounding box center [722, 204] width 667 height 24
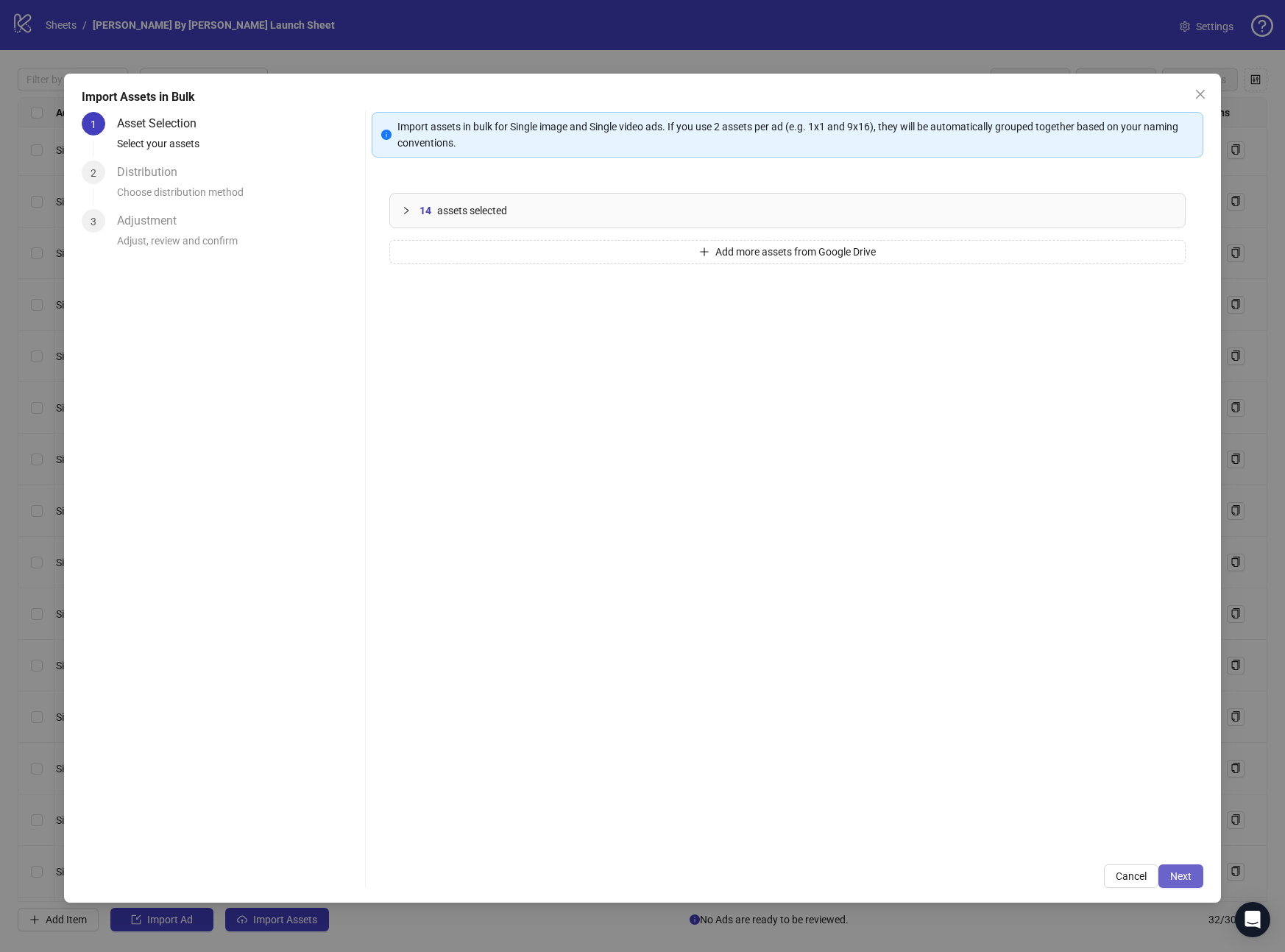
click at [1180, 872] on span "Next" at bounding box center [1181, 876] width 21 height 12
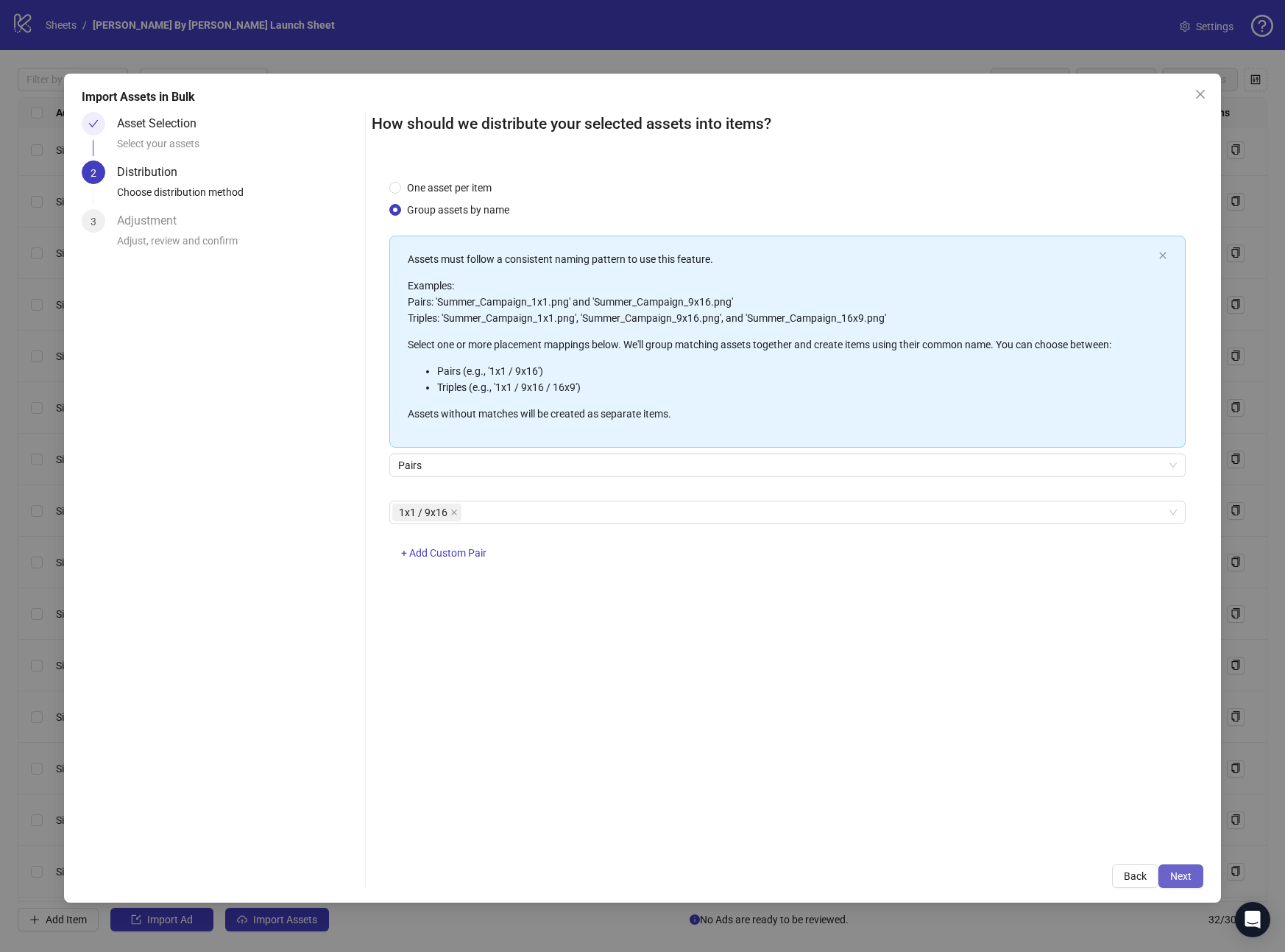
click at [1191, 877] on span "Next" at bounding box center [1181, 876] width 21 height 12
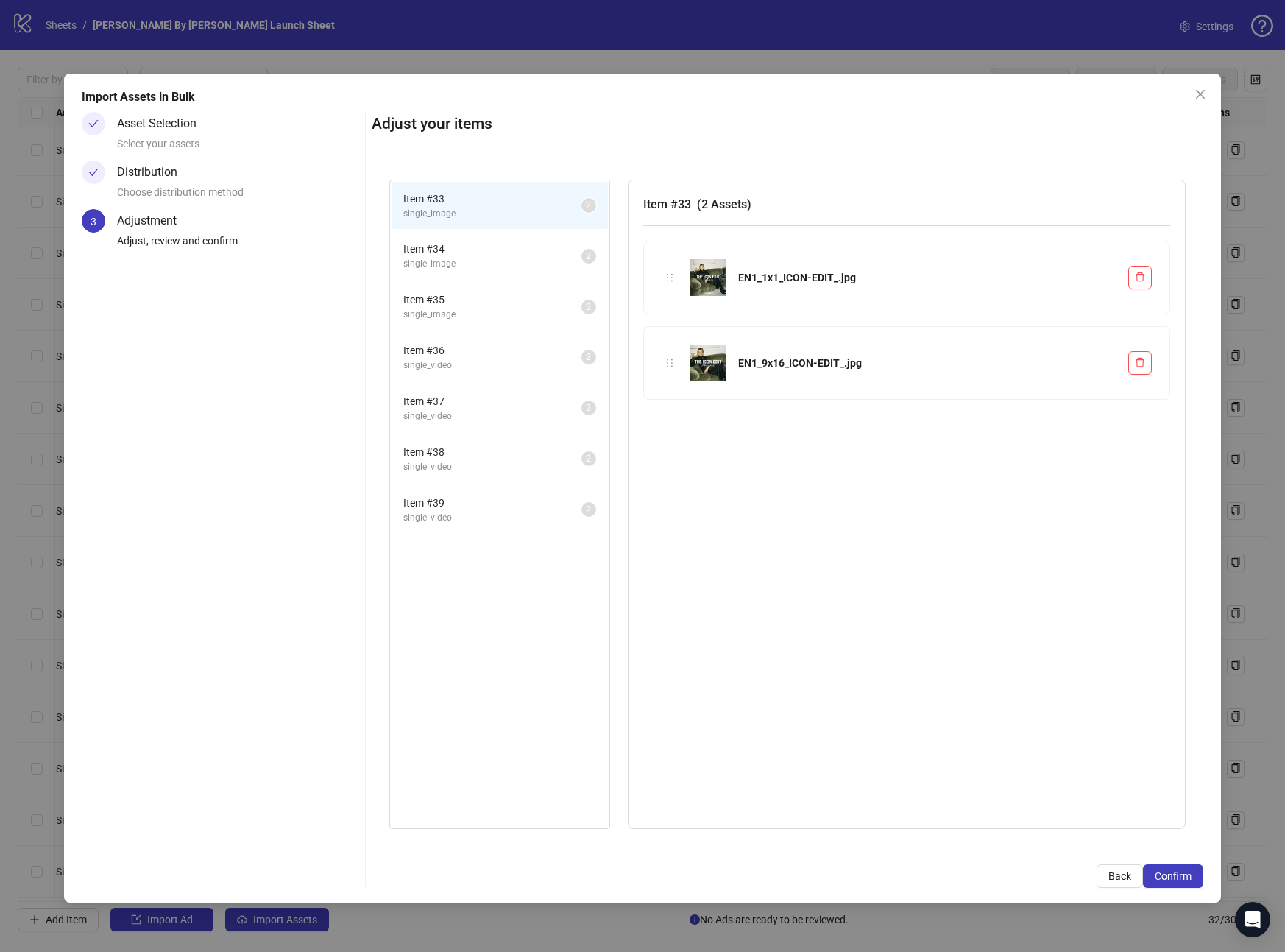
click at [466, 250] on span "Item # 34" at bounding box center [493, 249] width 178 height 17
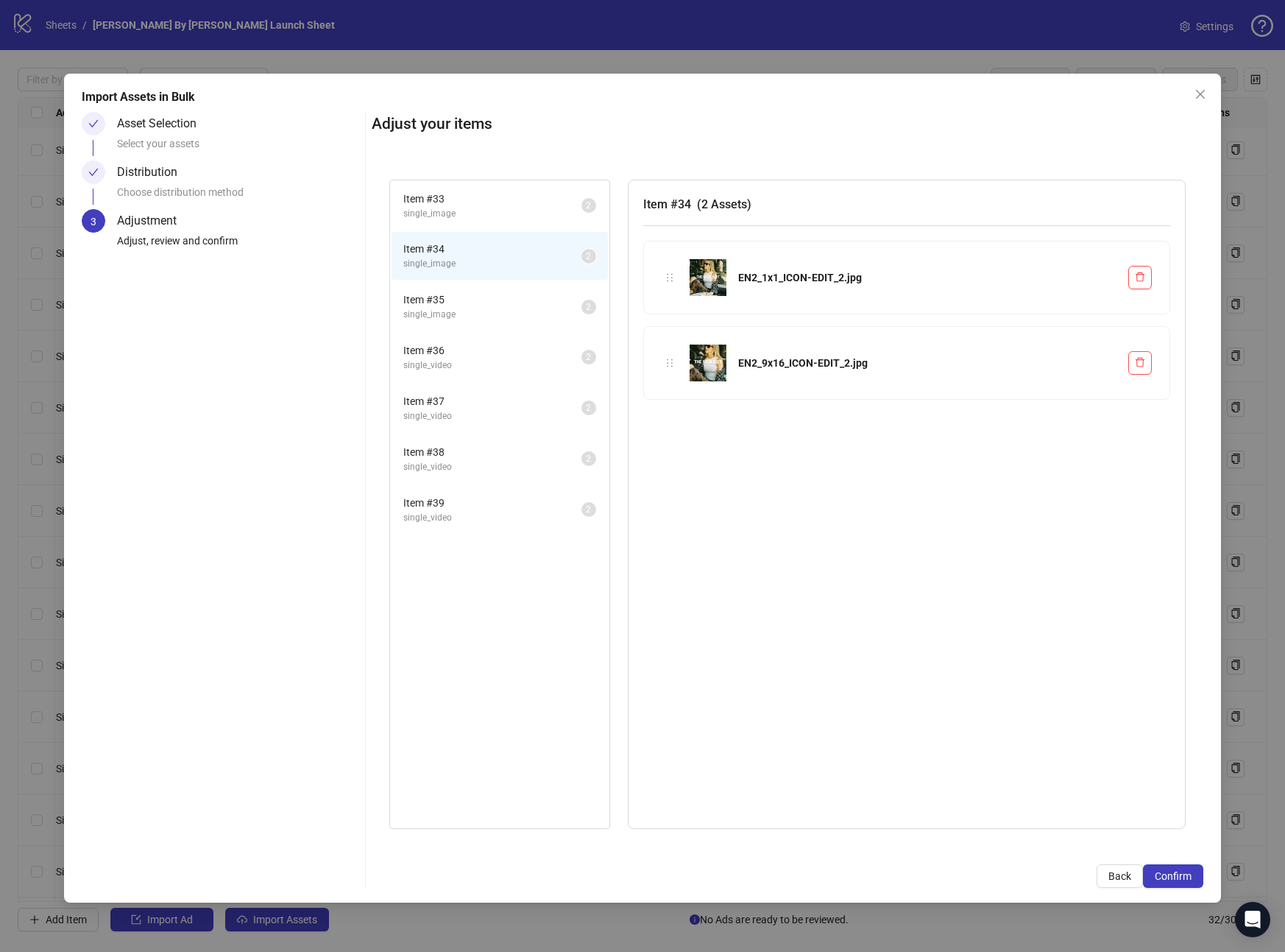
click at [470, 290] on li "Item # 35 single_image 2" at bounding box center [500, 307] width 217 height 48
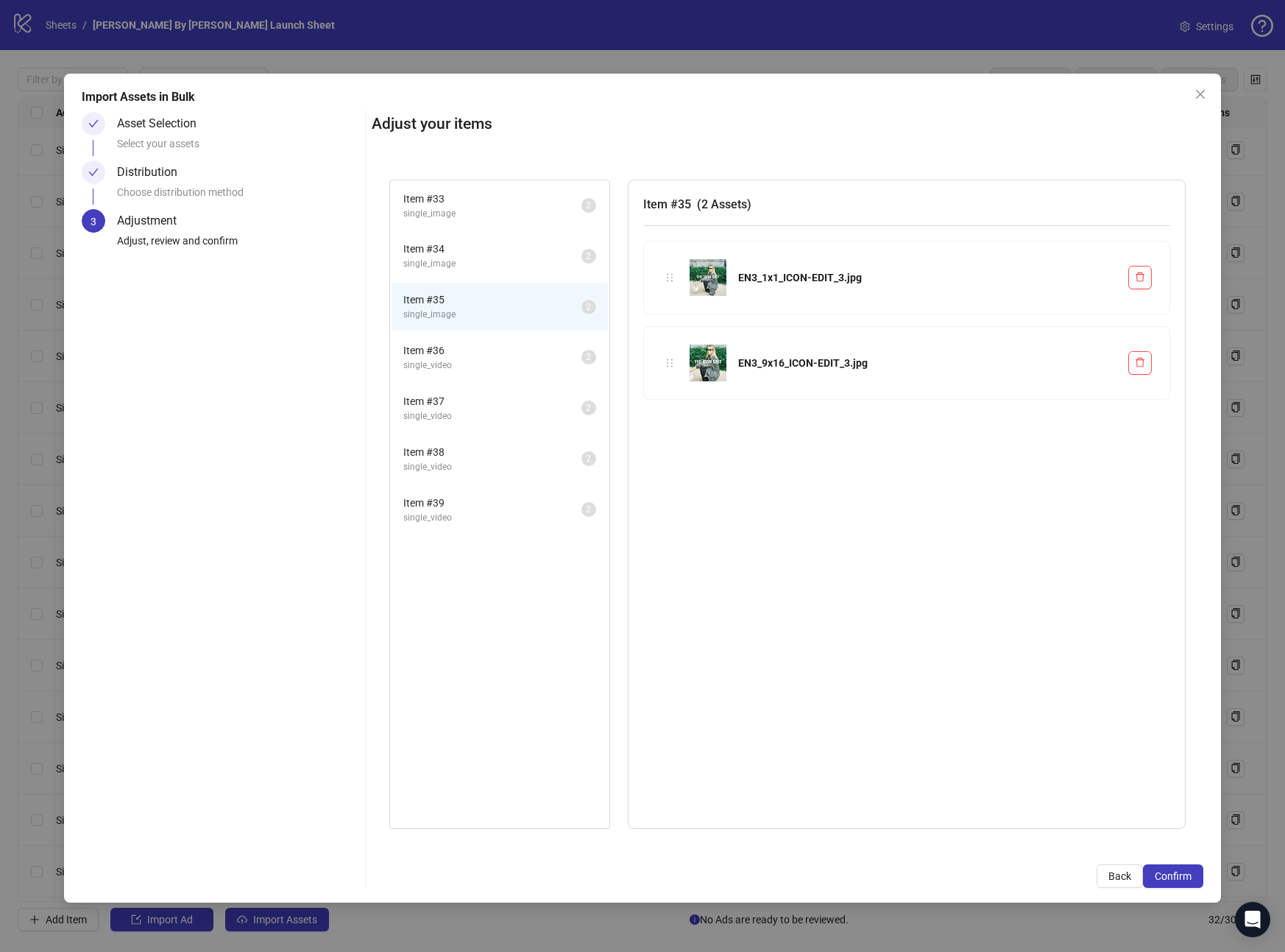
click at [472, 346] on span "Item # 36" at bounding box center [493, 350] width 178 height 17
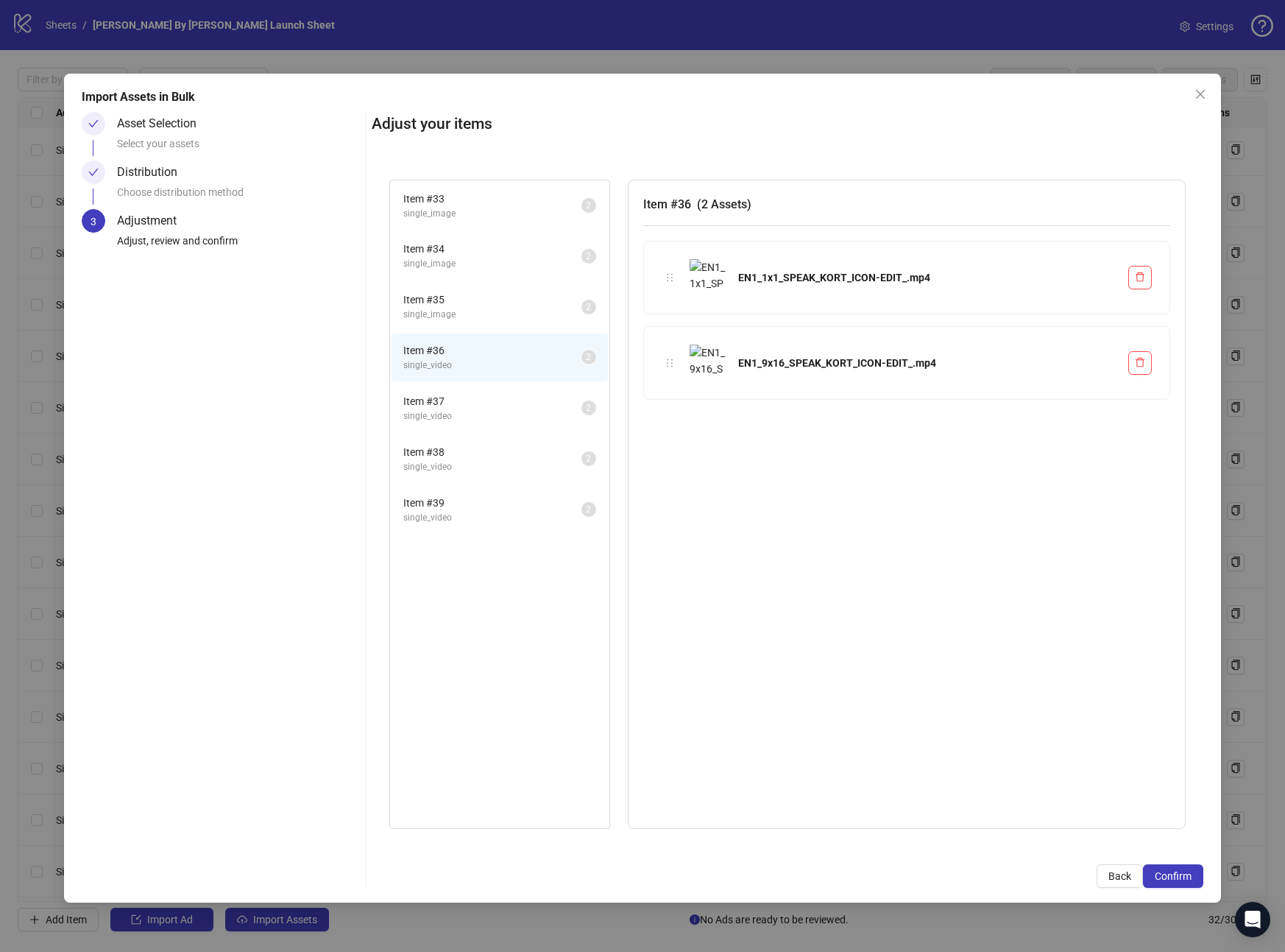
drag, startPoint x: 473, startPoint y: 400, endPoint x: 474, endPoint y: 408, distance: 8.1
click at [473, 400] on span "Item # 37" at bounding box center [493, 402] width 178 height 17
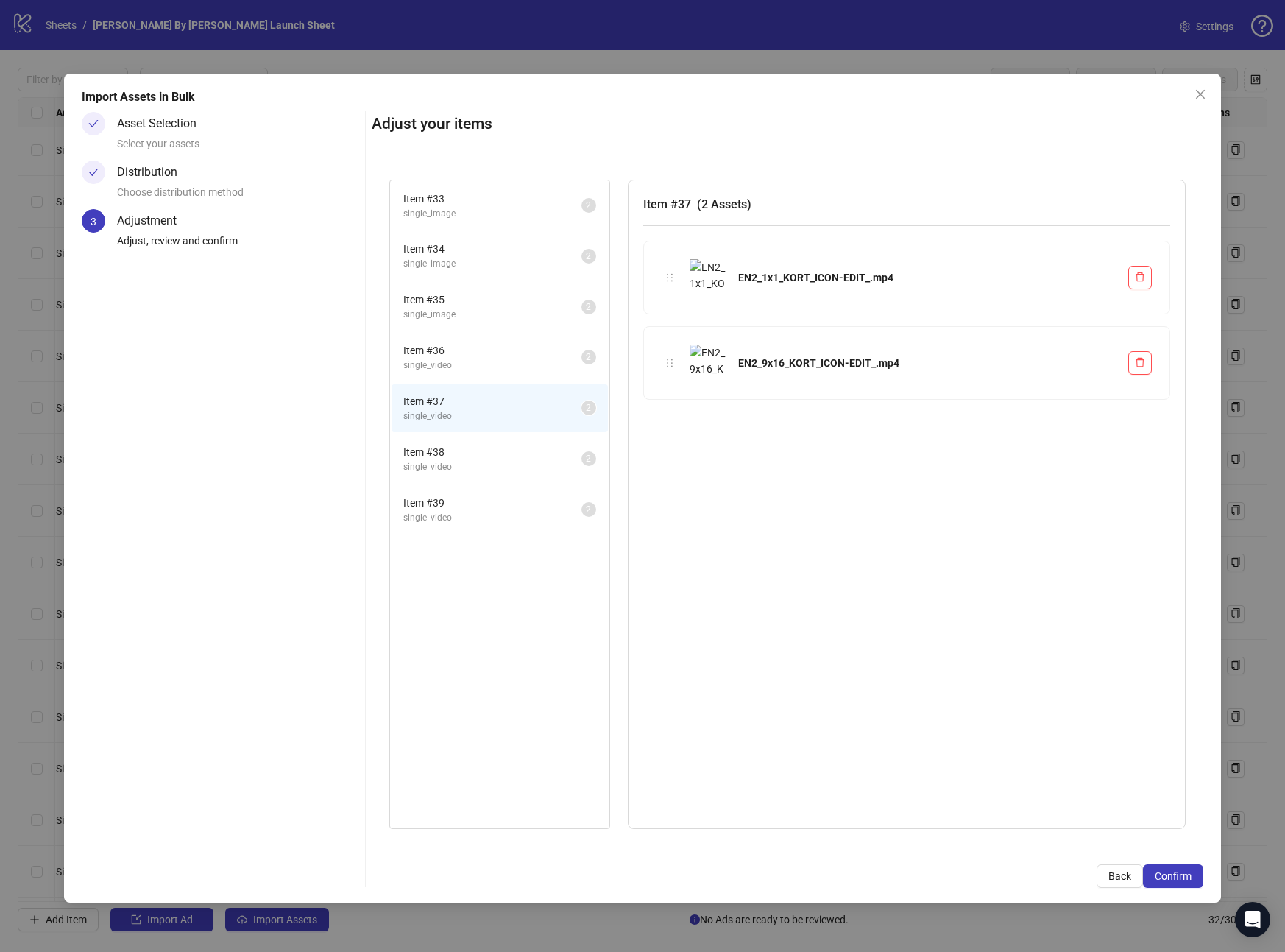
click at [474, 460] on span "single_video" at bounding box center [493, 467] width 178 height 14
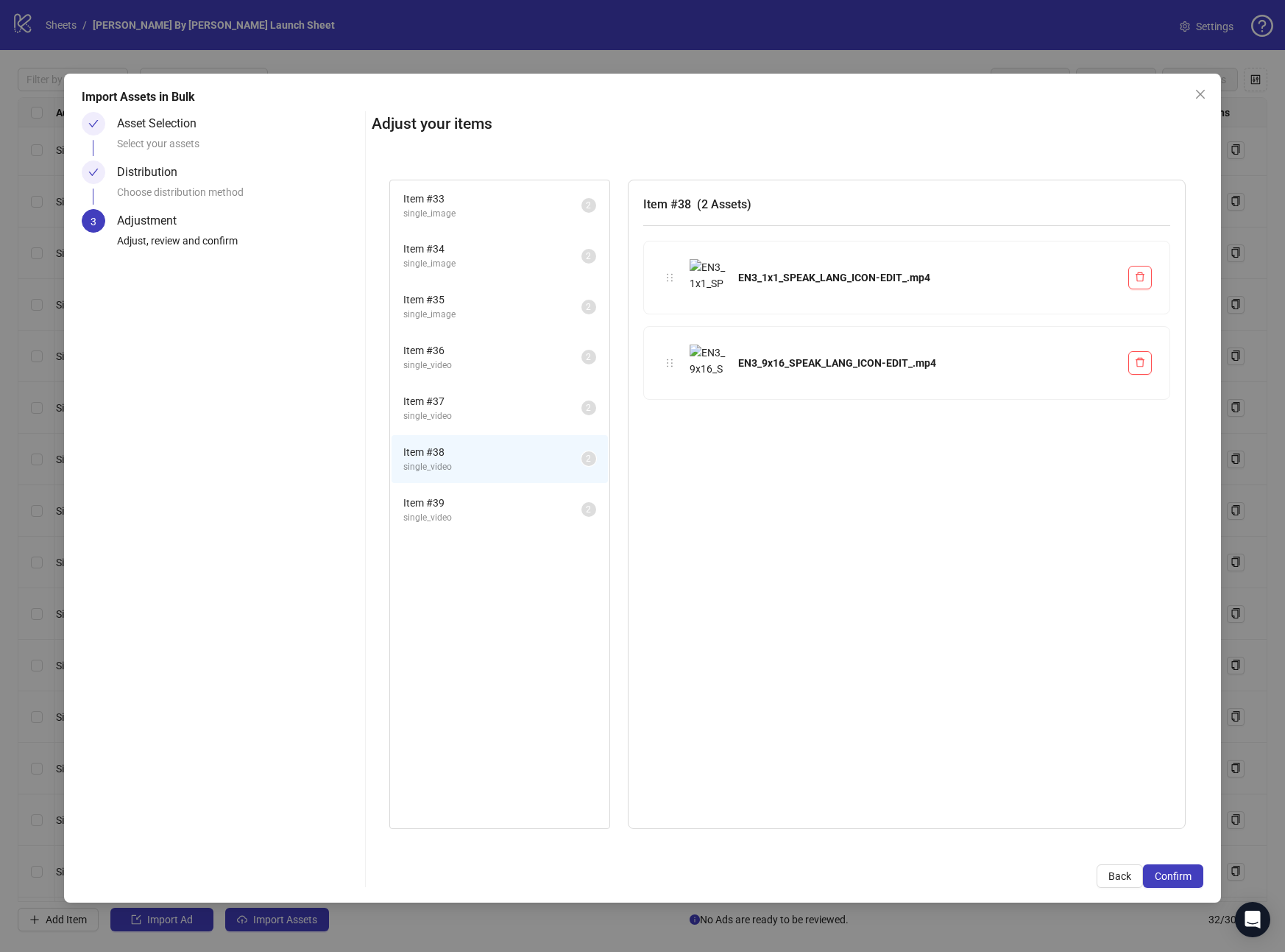
click at [484, 511] on span "single_video" at bounding box center [493, 517] width 178 height 14
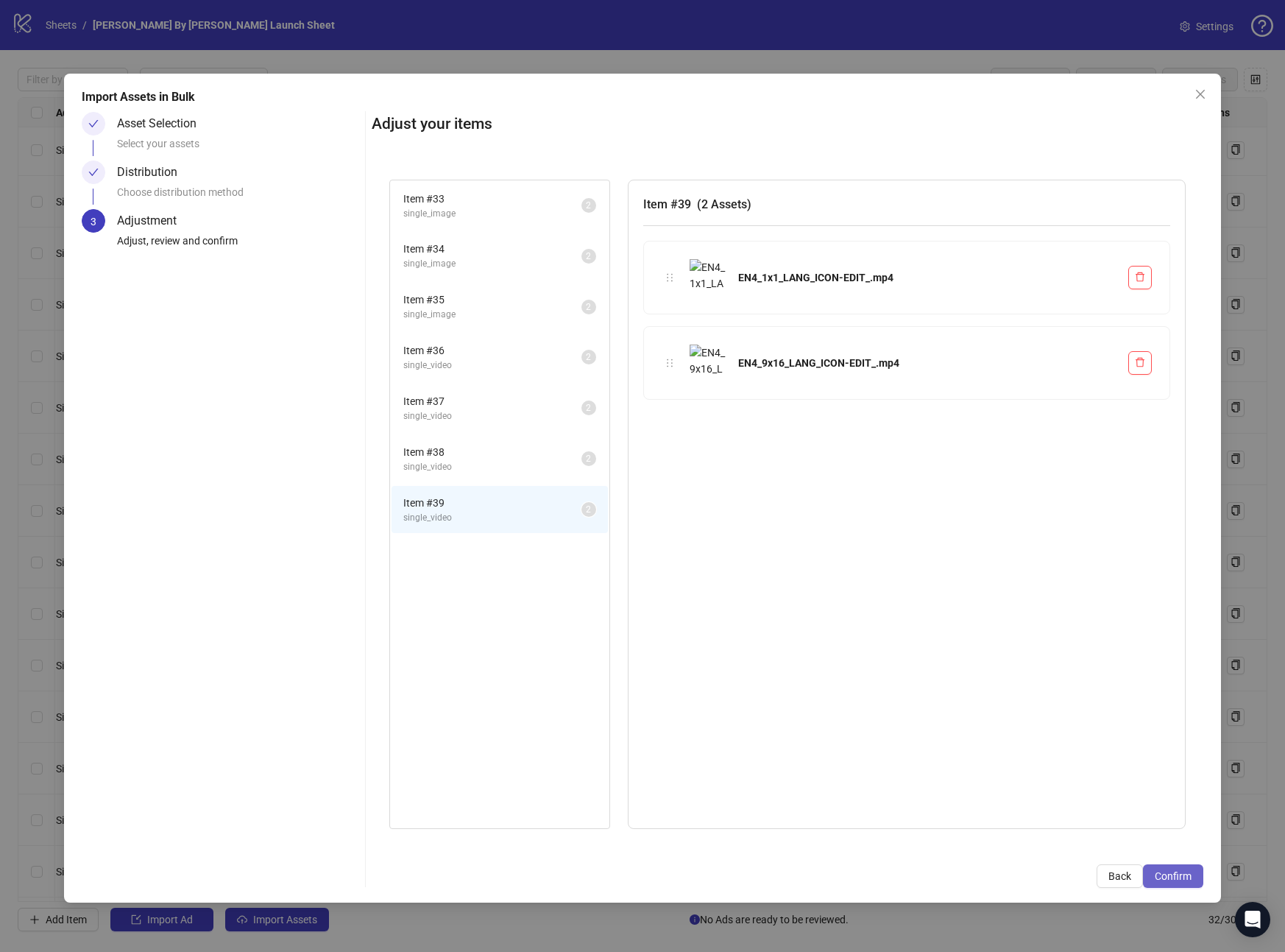
click at [1183, 883] on button "Confirm" at bounding box center [1173, 876] width 60 height 24
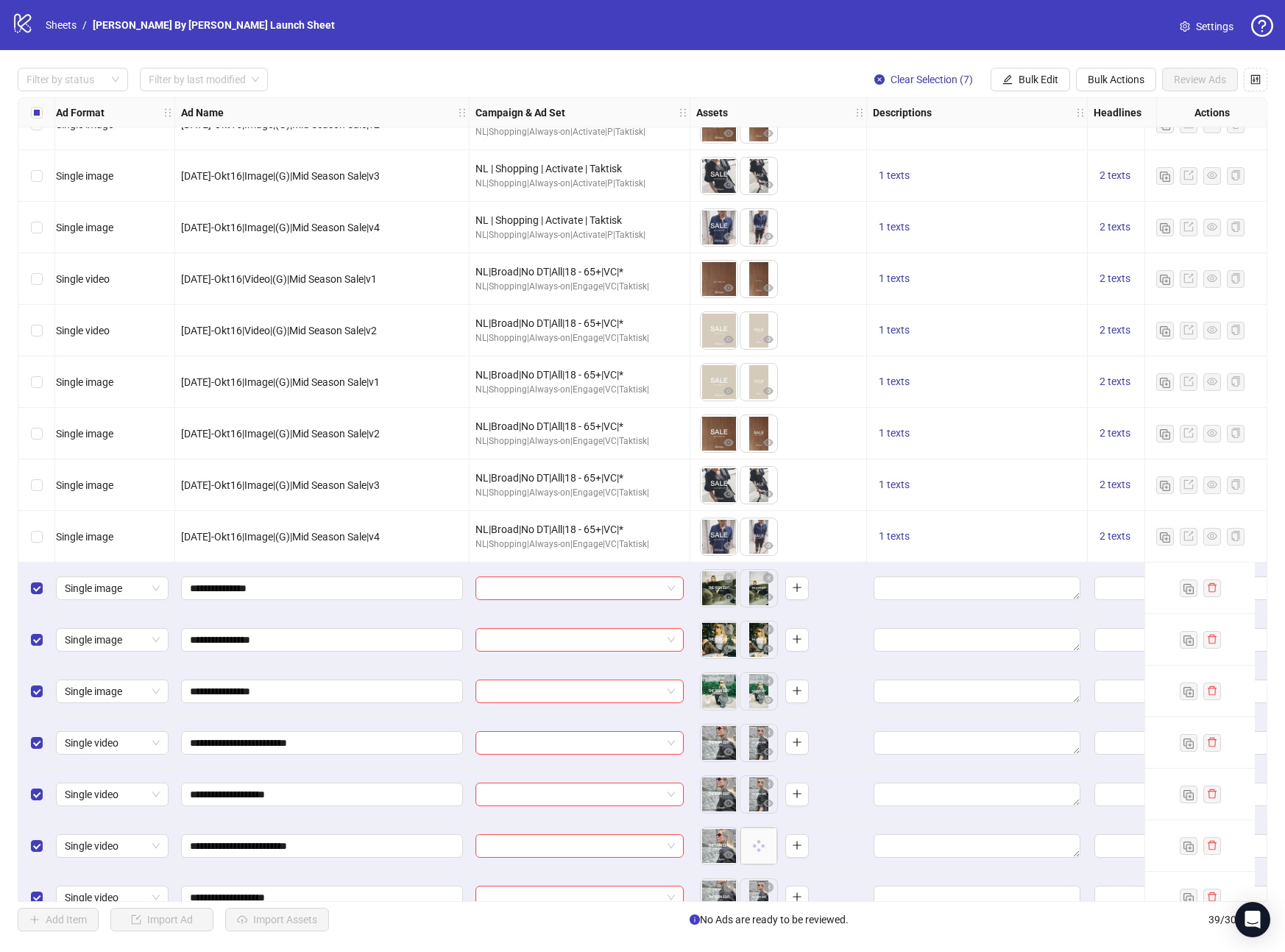
scroll to position [1242, 5]
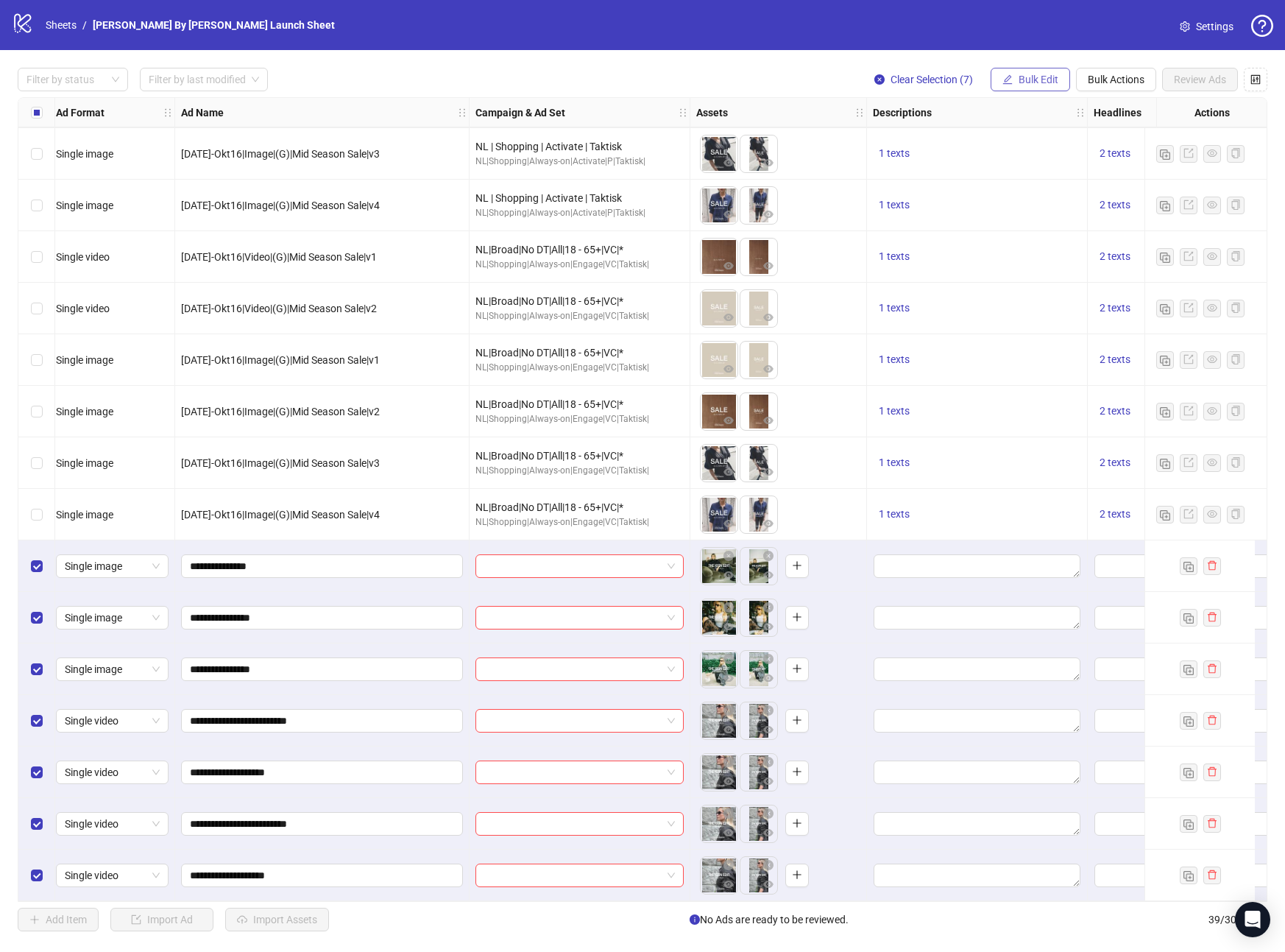
click at [1027, 82] on span "Bulk Edit" at bounding box center [1039, 79] width 40 height 12
click at [1043, 155] on span "Campaign & Ad Set" at bounding box center [1045, 156] width 88 height 17
click at [950, 146] on input "search" at bounding box center [983, 142] width 264 height 22
type input "*"
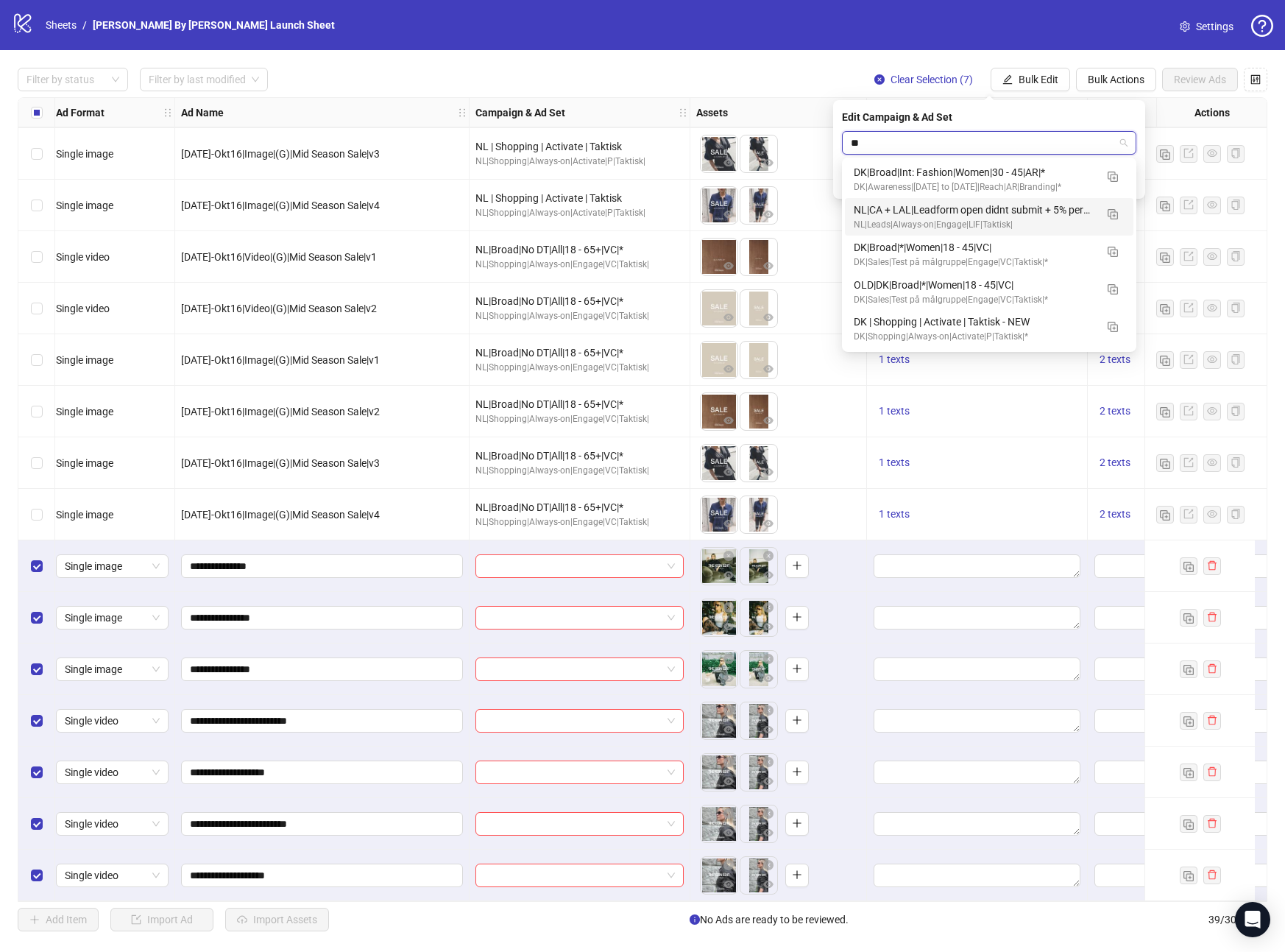
type input "**"
